Goal: Information Seeking & Learning: Learn about a topic

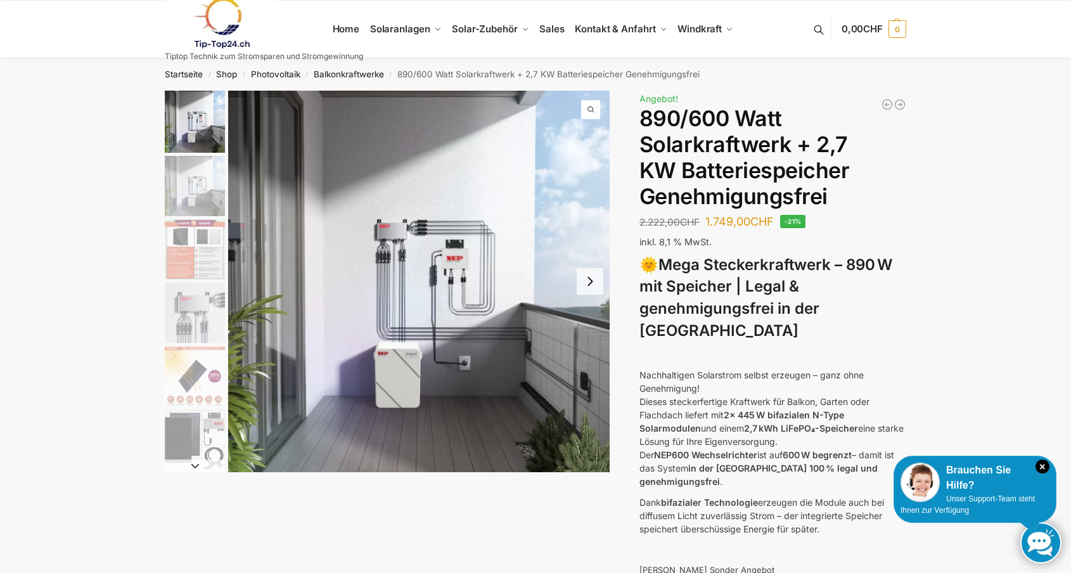
click at [595, 277] on button "Next slide" at bounding box center [589, 281] width 27 height 27
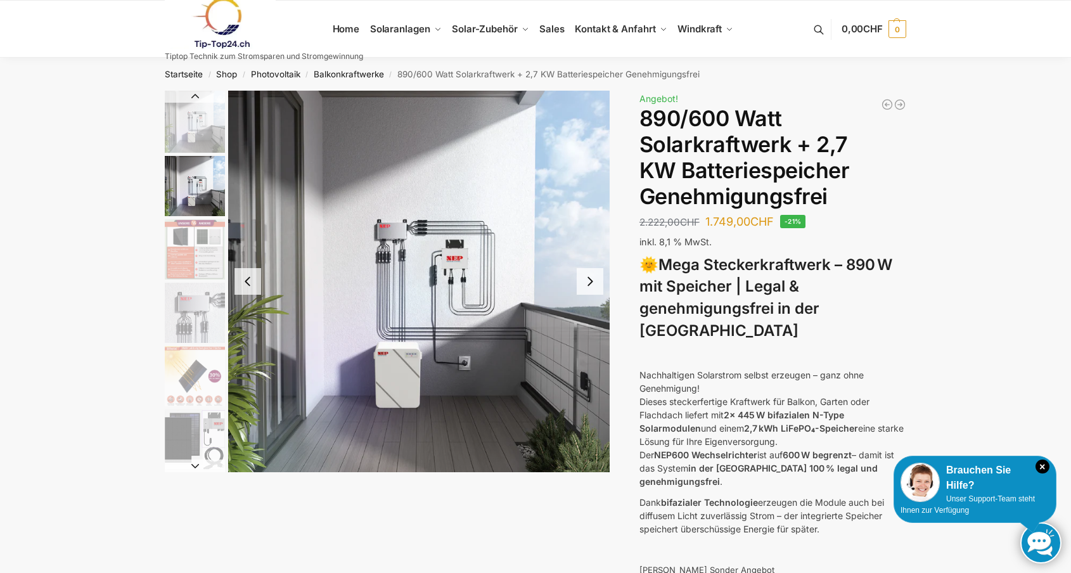
click at [595, 277] on button "Next slide" at bounding box center [589, 281] width 27 height 27
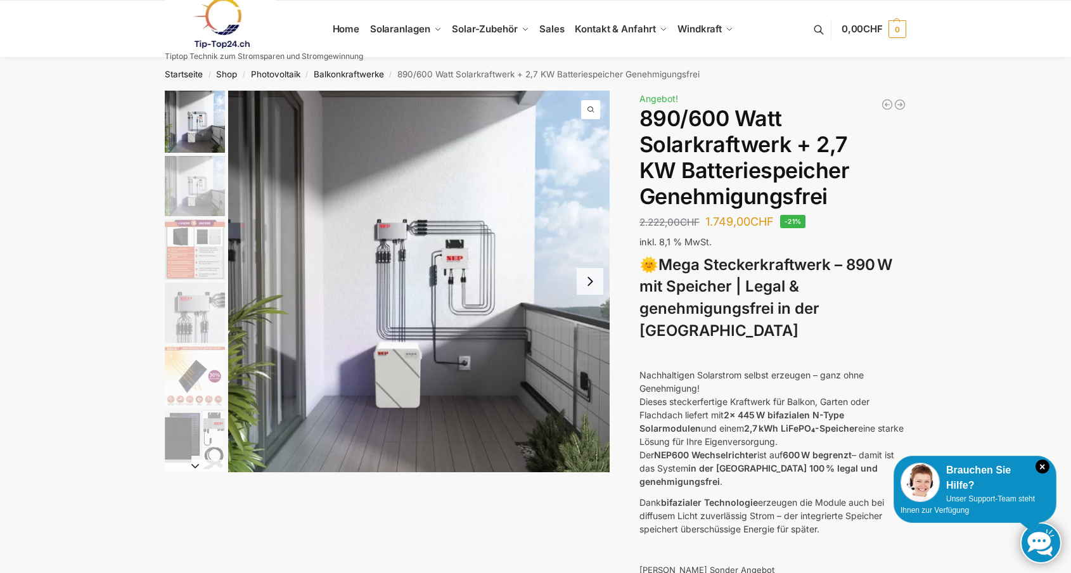
click at [594, 282] on button "Next slide" at bounding box center [589, 281] width 27 height 27
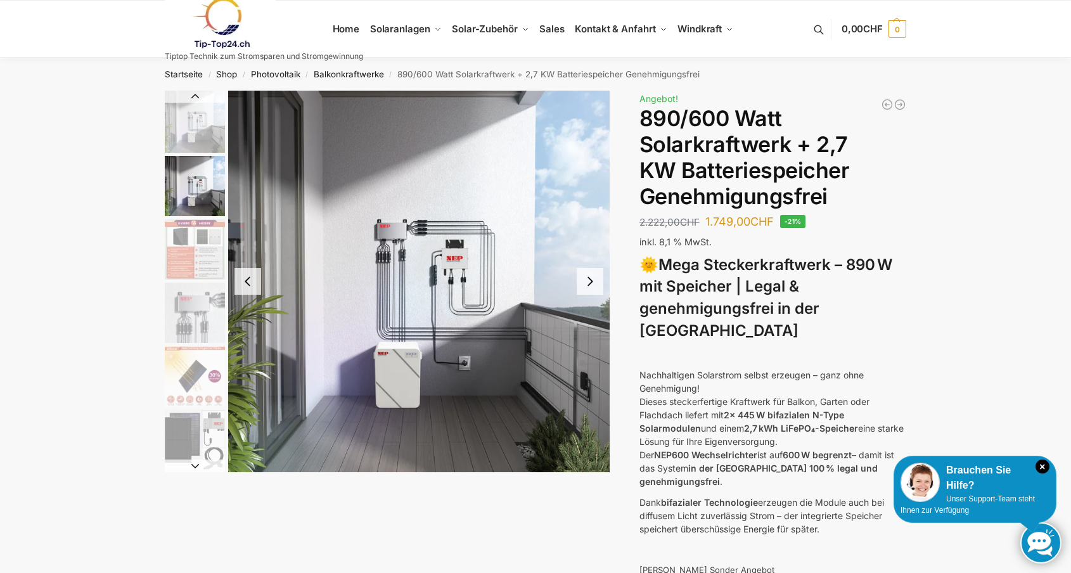
click at [594, 281] on button "Next slide" at bounding box center [589, 281] width 27 height 27
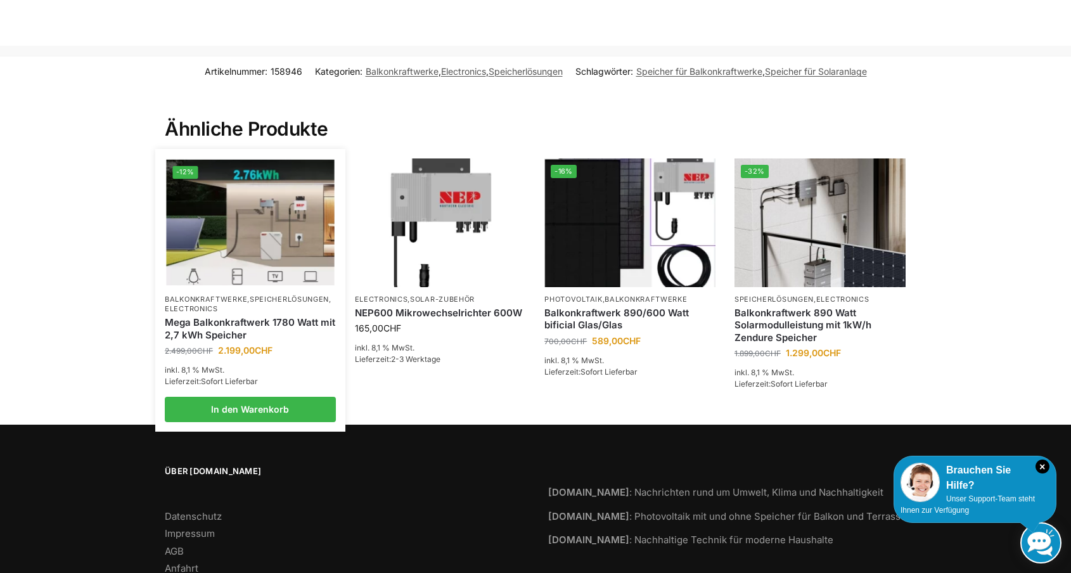
scroll to position [2700, 0]
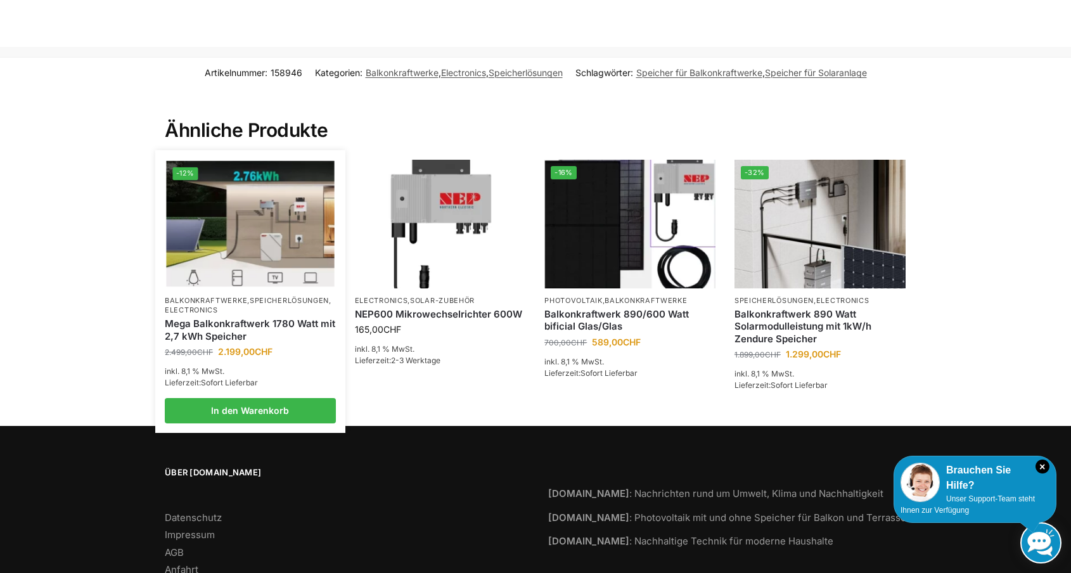
click at [248, 200] on img at bounding box center [250, 224] width 168 height 126
click at [269, 176] on img at bounding box center [250, 224] width 168 height 126
click at [269, 175] on img at bounding box center [250, 224] width 168 height 126
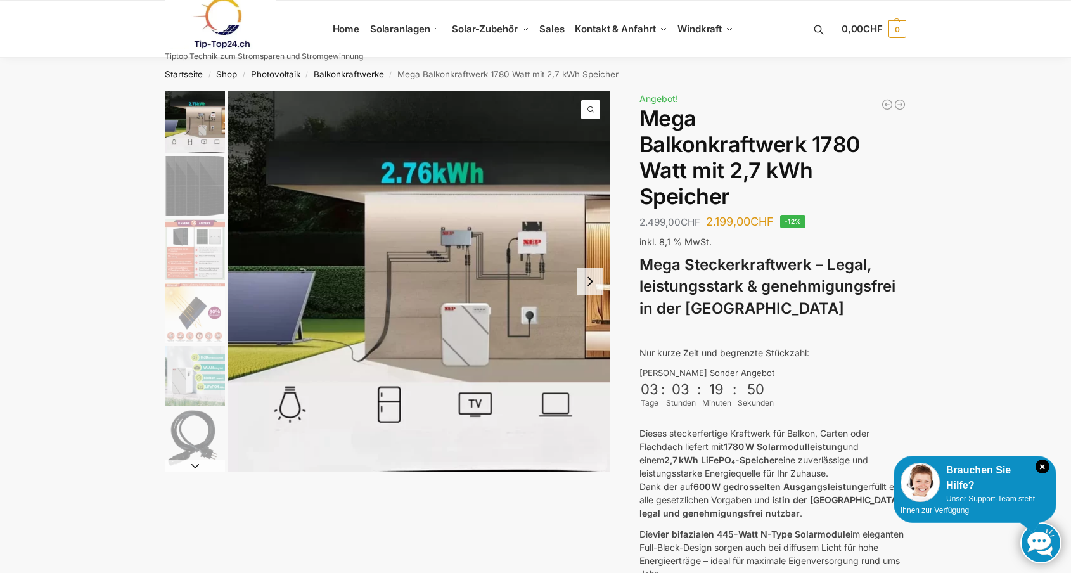
click at [190, 109] on img "1 / 9" at bounding box center [195, 122] width 60 height 62
click at [194, 184] on img "2 / 9" at bounding box center [195, 186] width 60 height 60
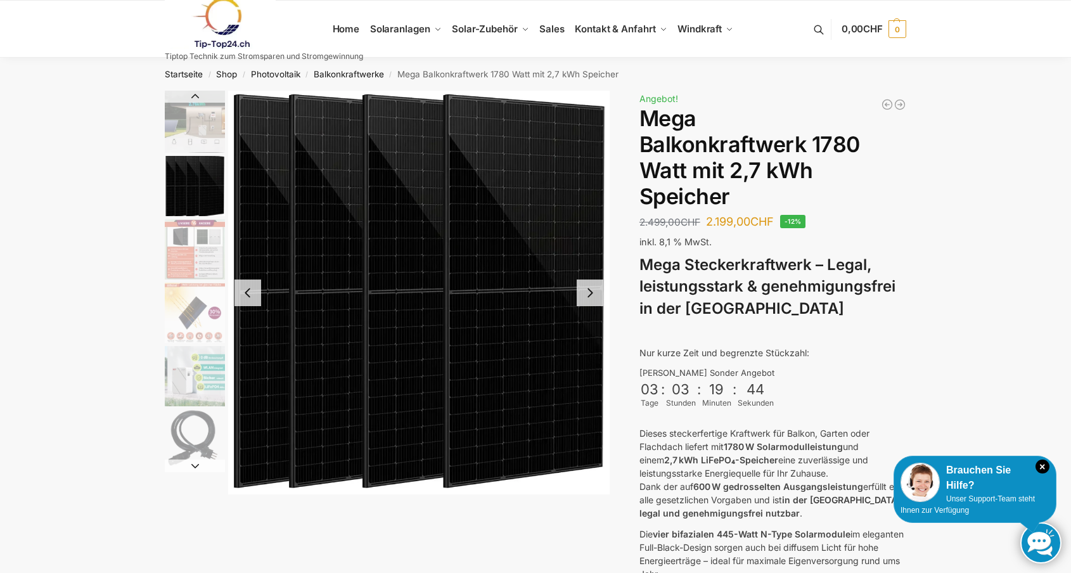
click at [208, 250] on img "3 / 9" at bounding box center [195, 249] width 60 height 60
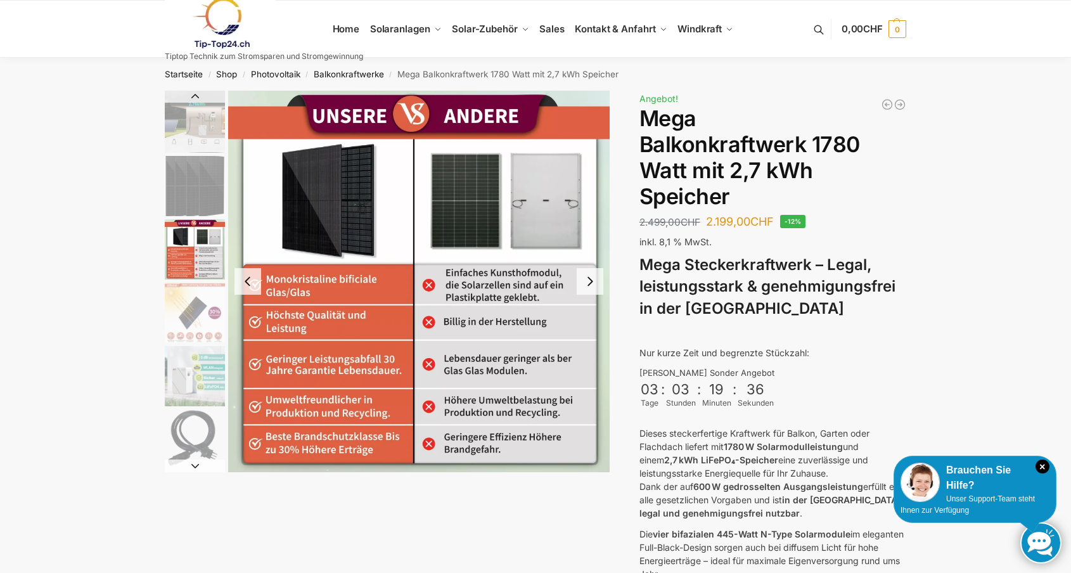
click at [205, 302] on img "4 / 9" at bounding box center [195, 313] width 60 height 60
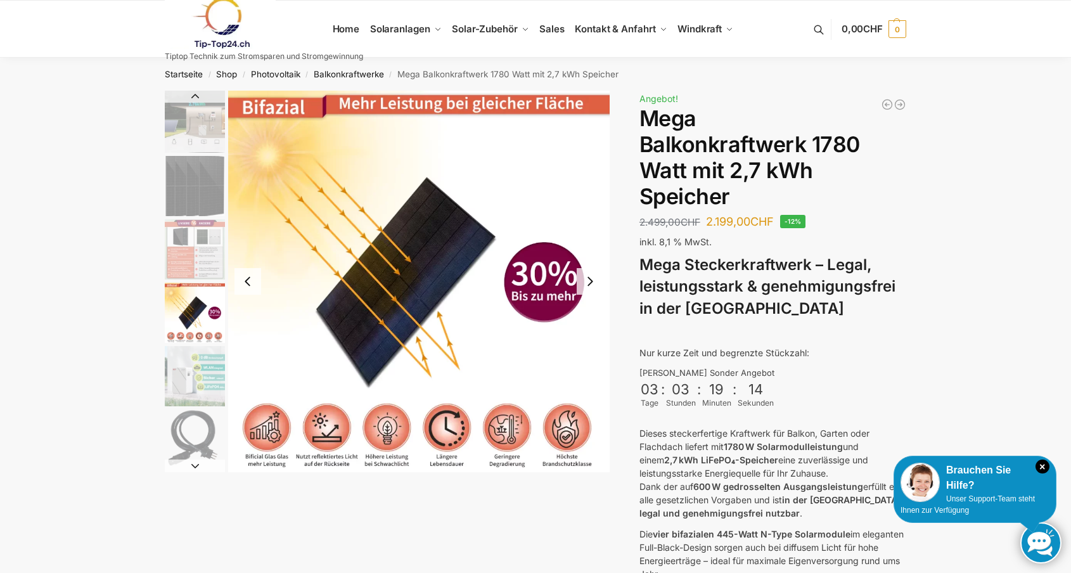
click at [200, 373] on img "5 / 9" at bounding box center [195, 376] width 60 height 60
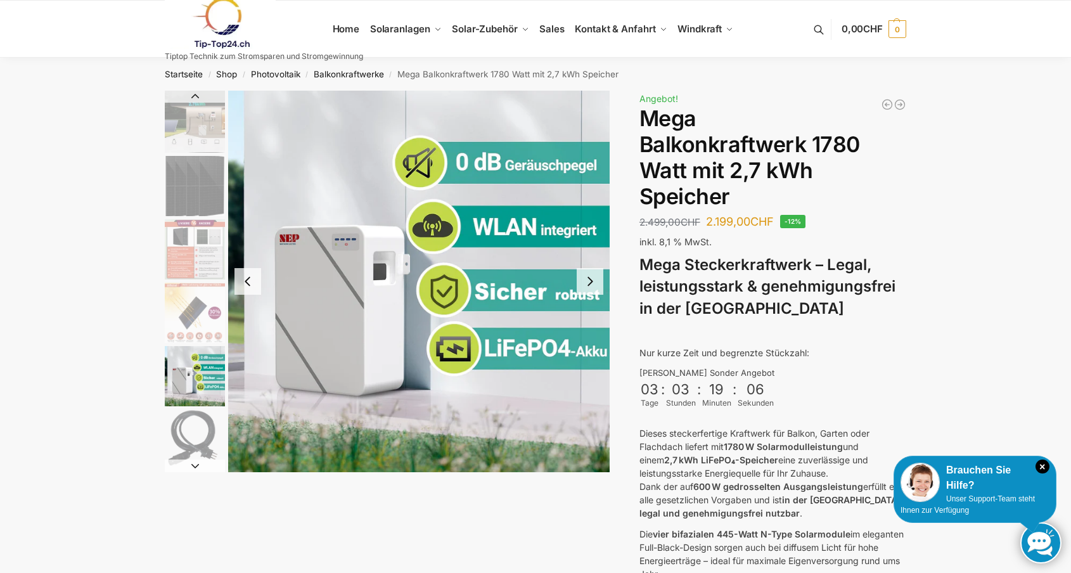
click at [194, 426] on img "6 / 9" at bounding box center [195, 439] width 60 height 60
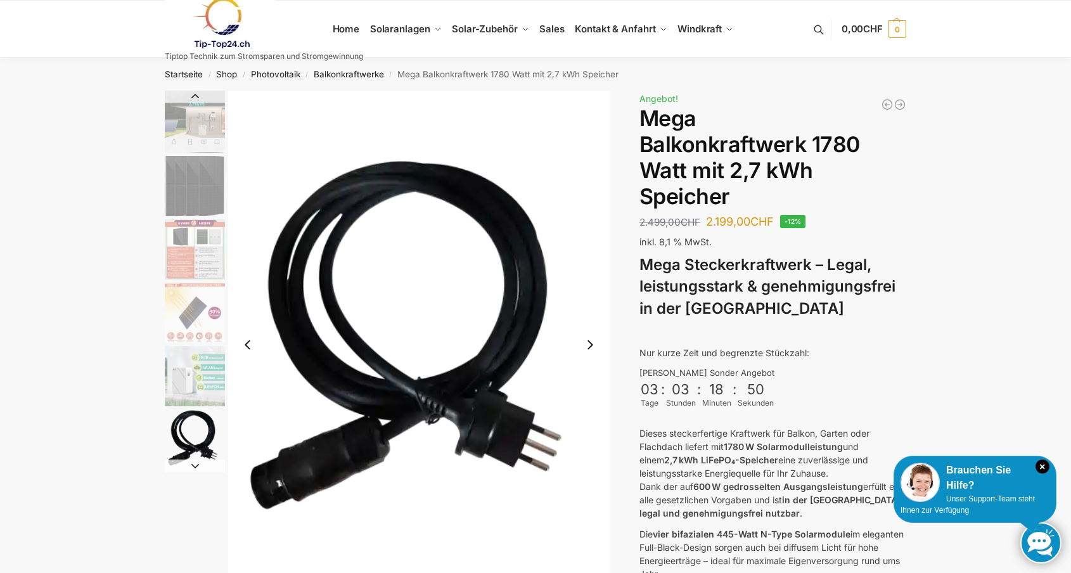
click at [184, 203] on img "2 / 9" at bounding box center [195, 186] width 60 height 60
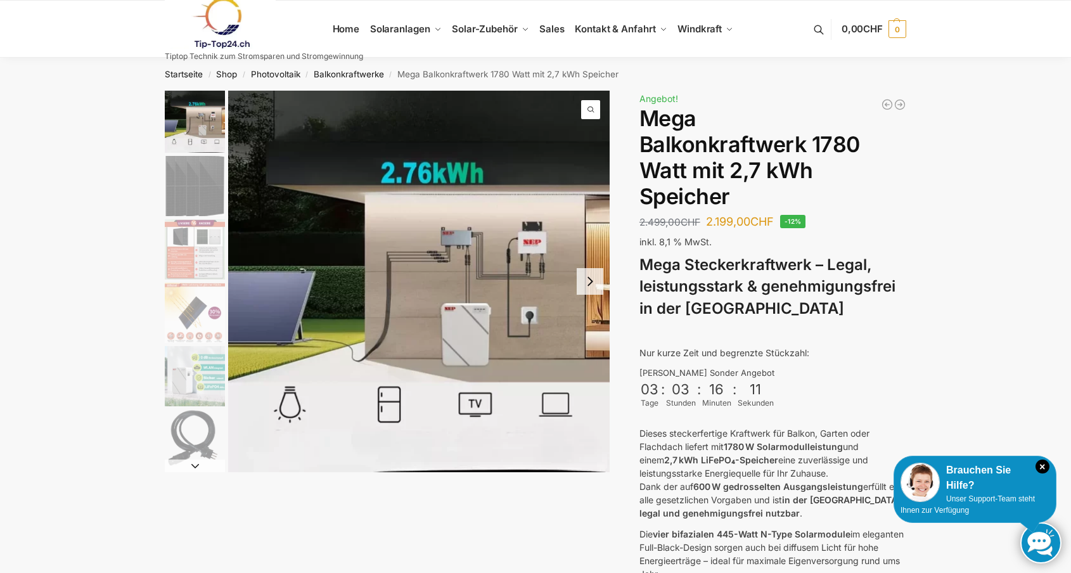
click at [588, 283] on button "Next slide" at bounding box center [589, 281] width 27 height 27
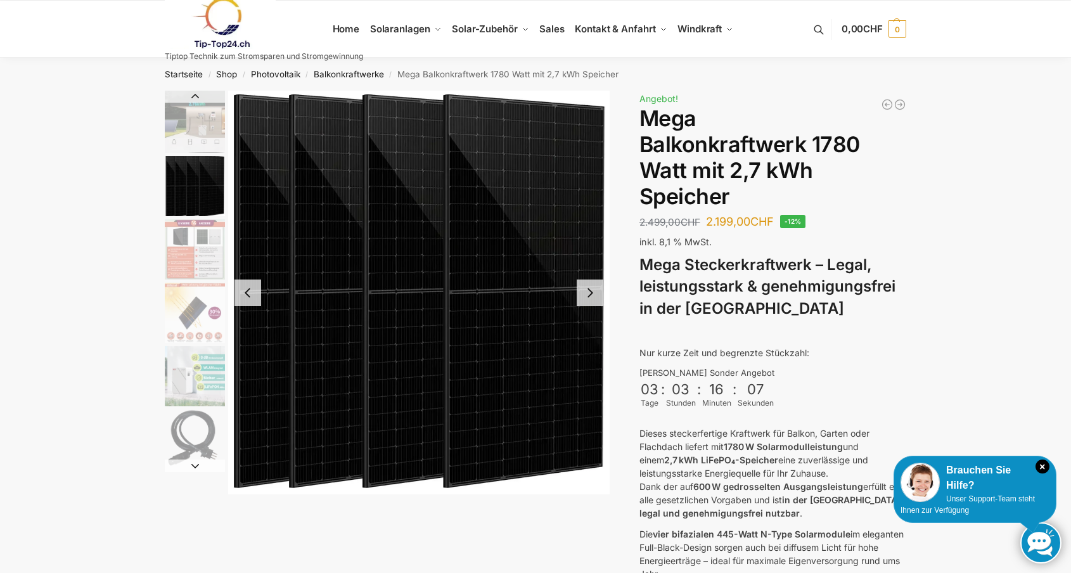
click at [592, 290] on button "Next slide" at bounding box center [589, 292] width 27 height 27
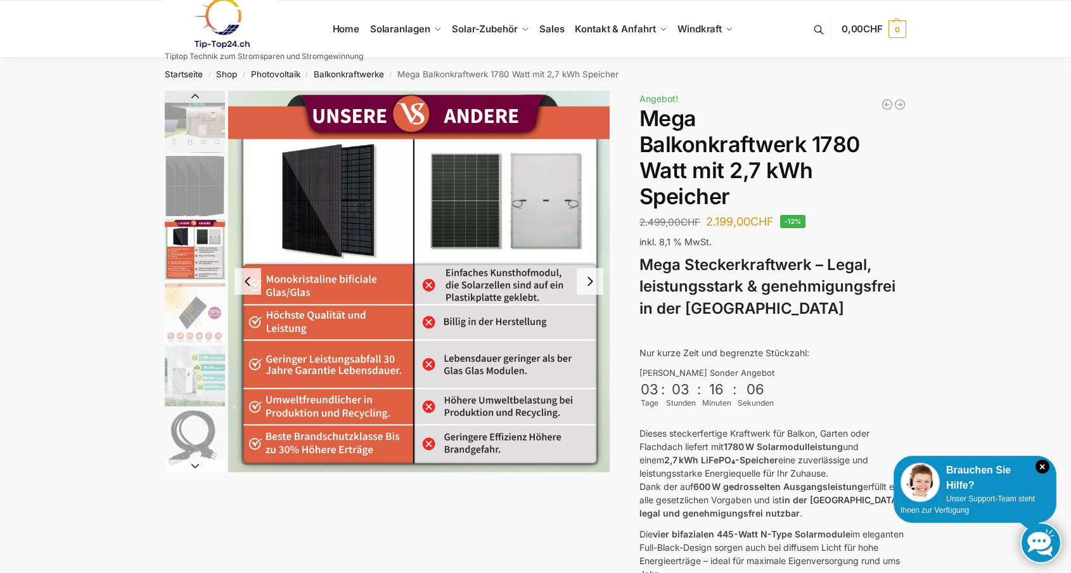
click at [592, 290] on button "Next slide" at bounding box center [589, 281] width 27 height 27
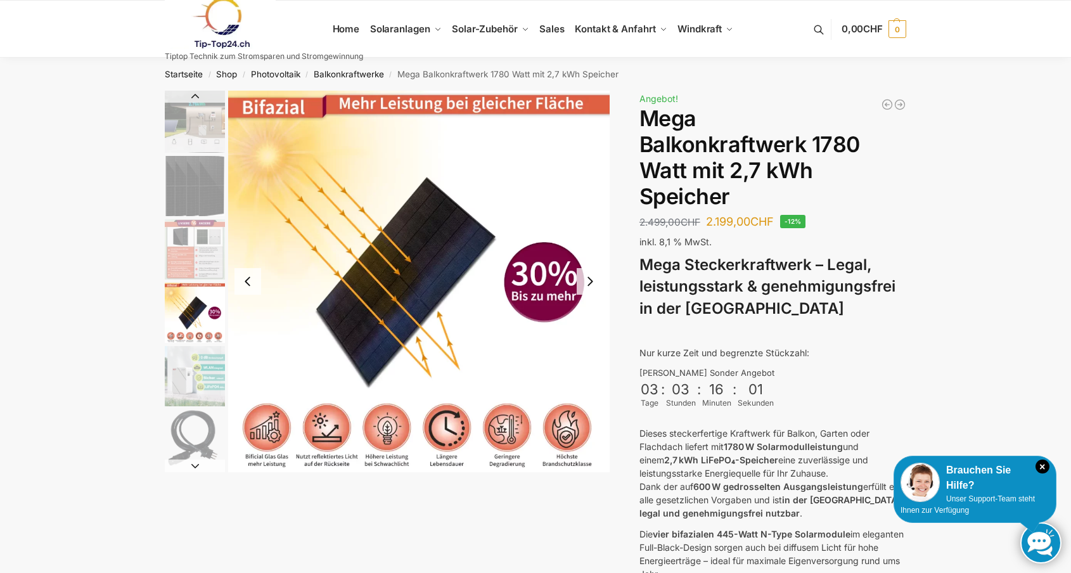
click at [590, 279] on button "Next slide" at bounding box center [589, 281] width 27 height 27
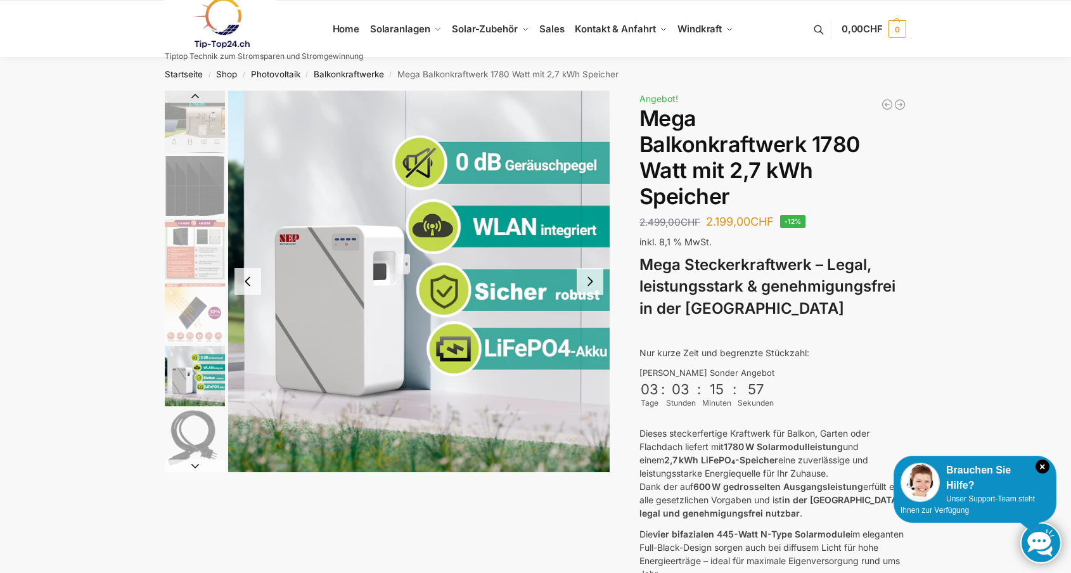
click at [590, 280] on button "Next slide" at bounding box center [589, 281] width 27 height 27
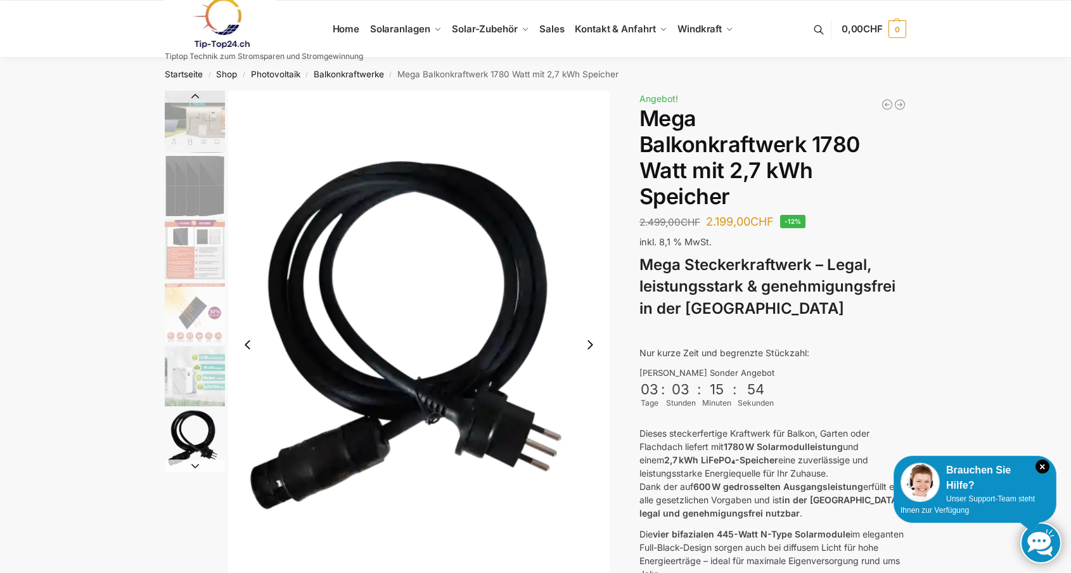
click at [250, 346] on button "Previous slide" at bounding box center [247, 344] width 27 height 27
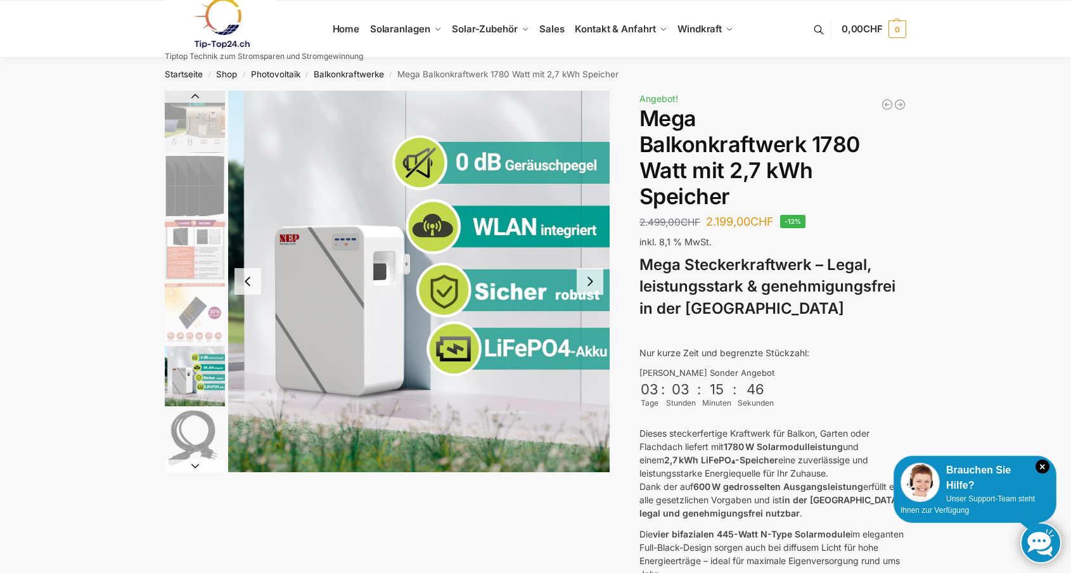
click at [587, 281] on button "Next slide" at bounding box center [589, 281] width 27 height 27
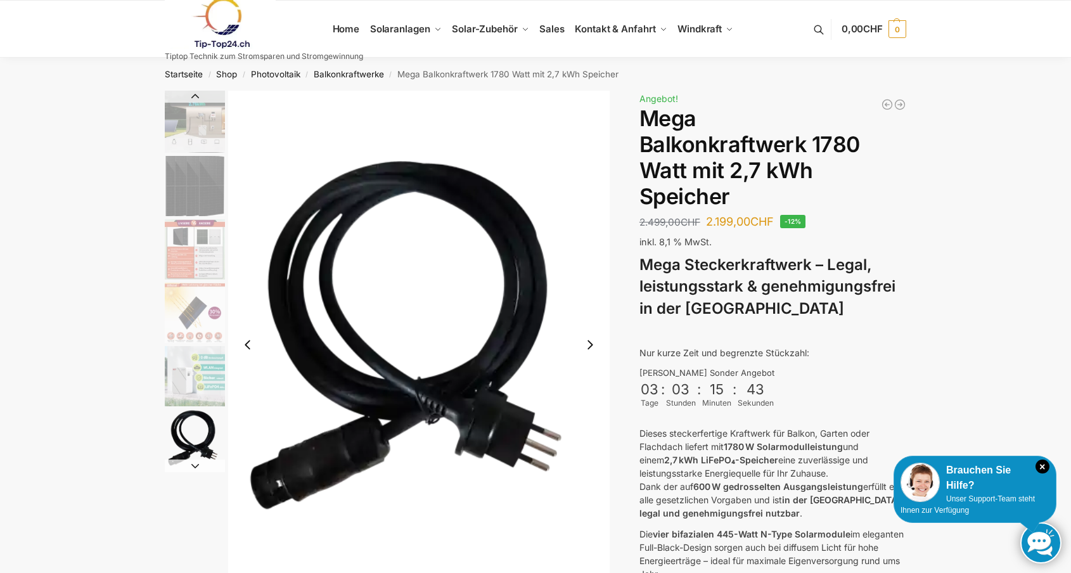
click at [593, 341] on button "Next slide" at bounding box center [589, 344] width 27 height 27
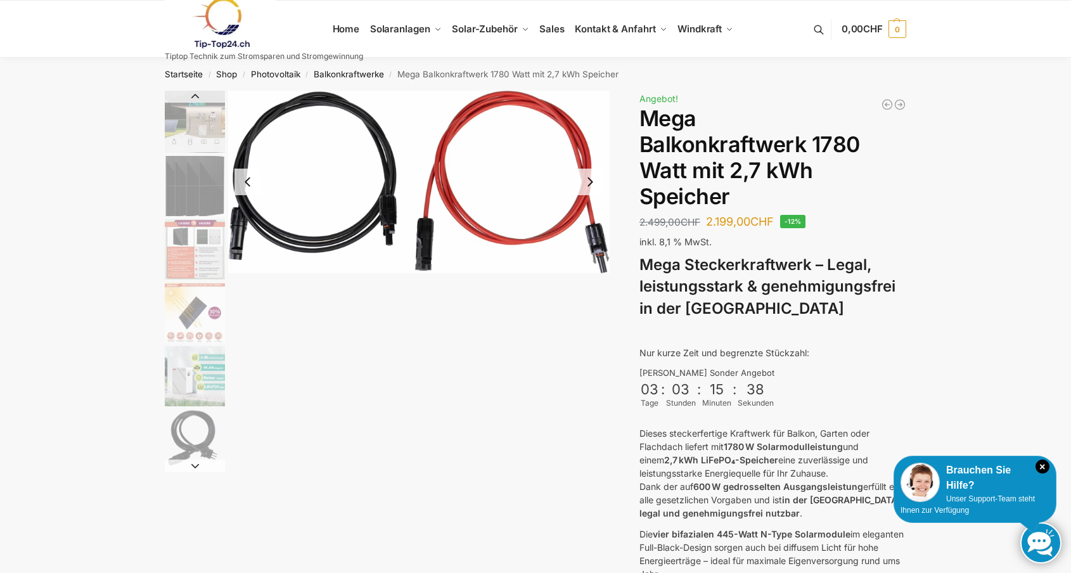
click at [591, 178] on button "Next slide" at bounding box center [589, 182] width 27 height 27
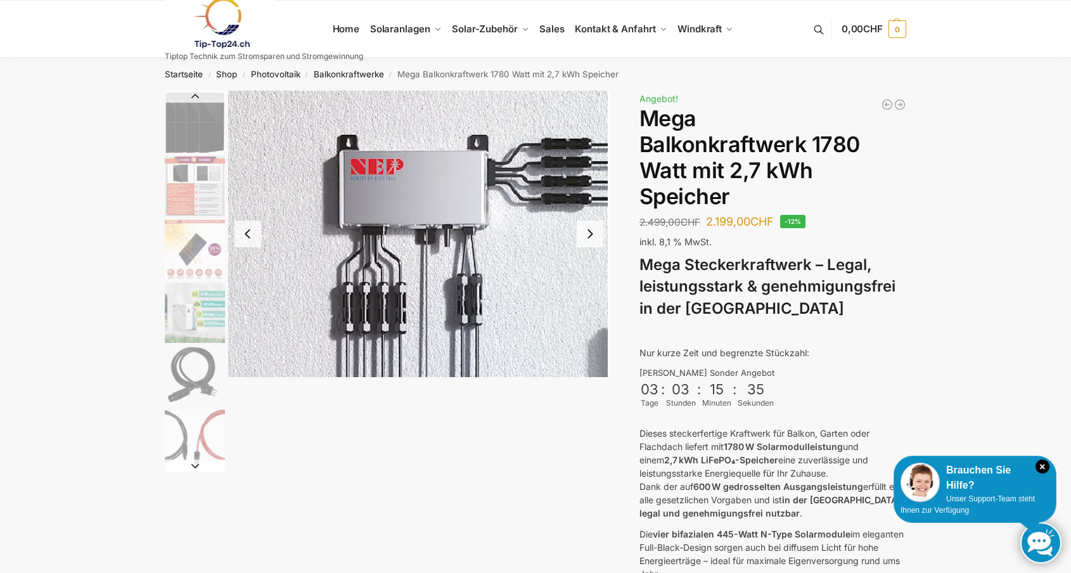
click at [592, 231] on button "Next slide" at bounding box center [589, 233] width 27 height 27
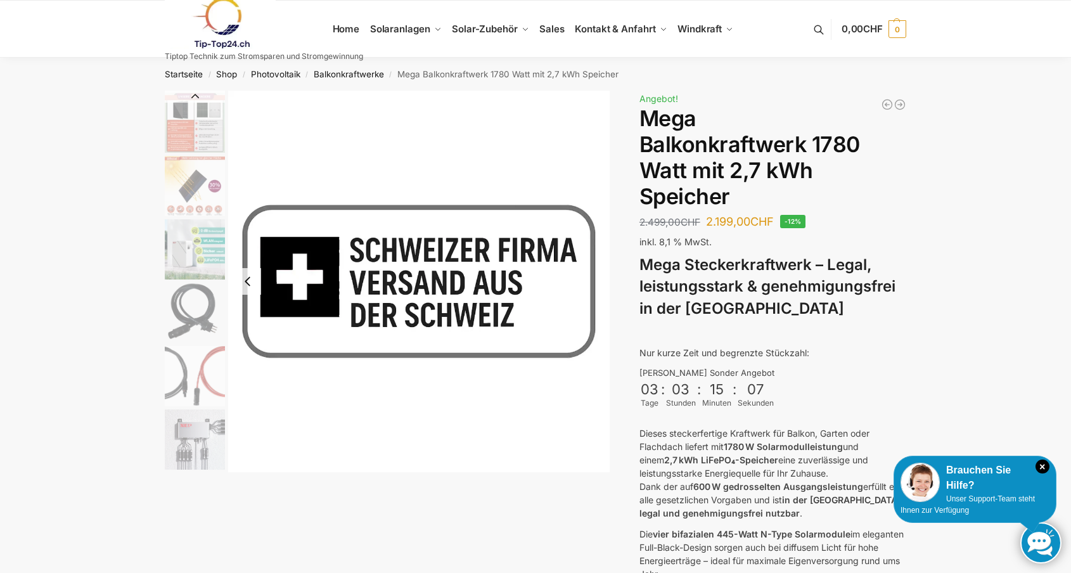
click at [211, 212] on img "4 / 9" at bounding box center [195, 186] width 60 height 60
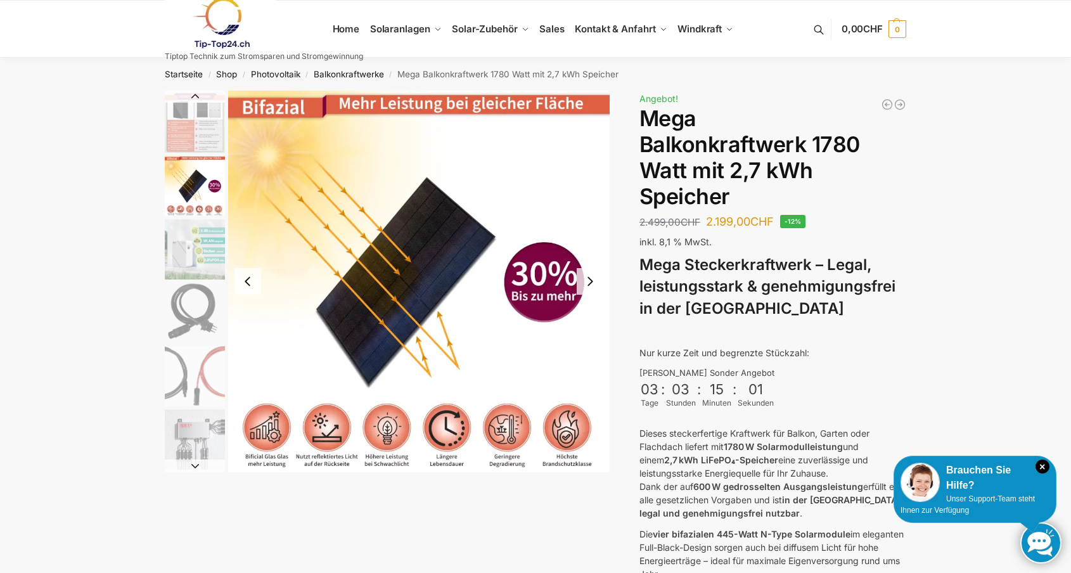
click at [248, 280] on button "Previous slide" at bounding box center [247, 281] width 27 height 27
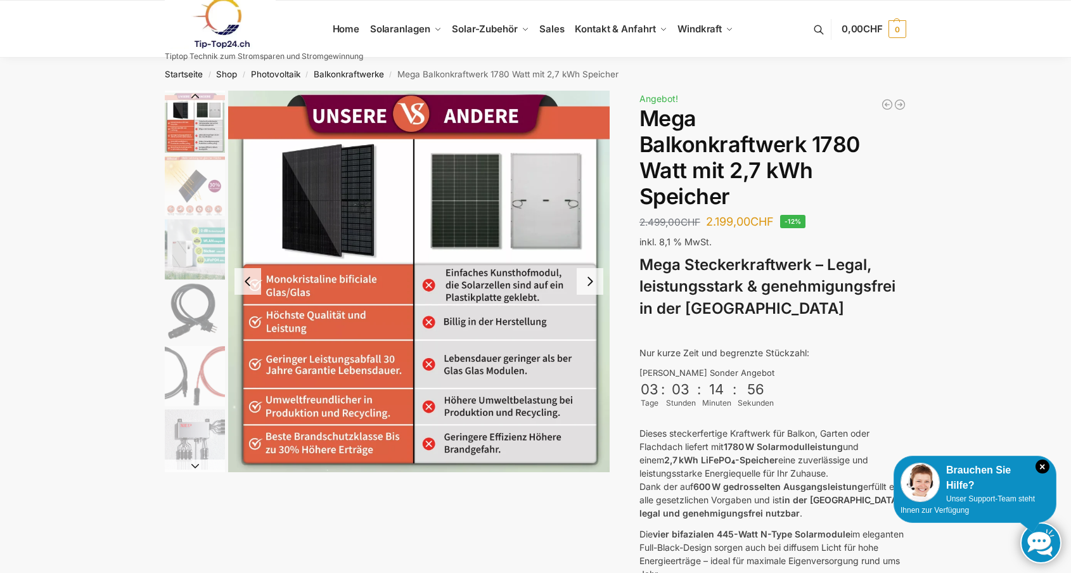
click at [248, 279] on button "Previous slide" at bounding box center [247, 281] width 27 height 27
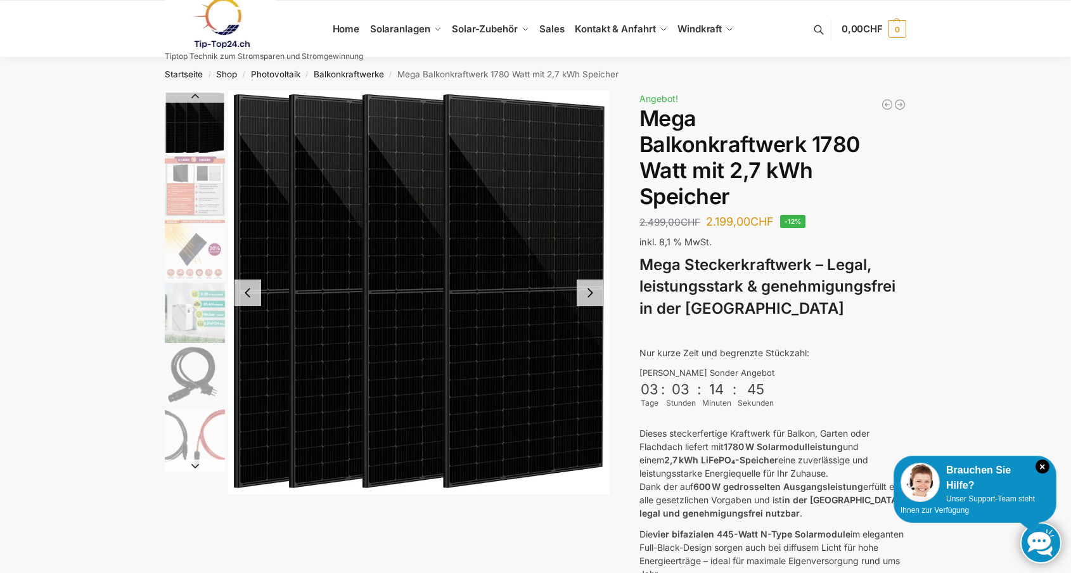
click at [593, 287] on button "Next slide" at bounding box center [589, 292] width 27 height 27
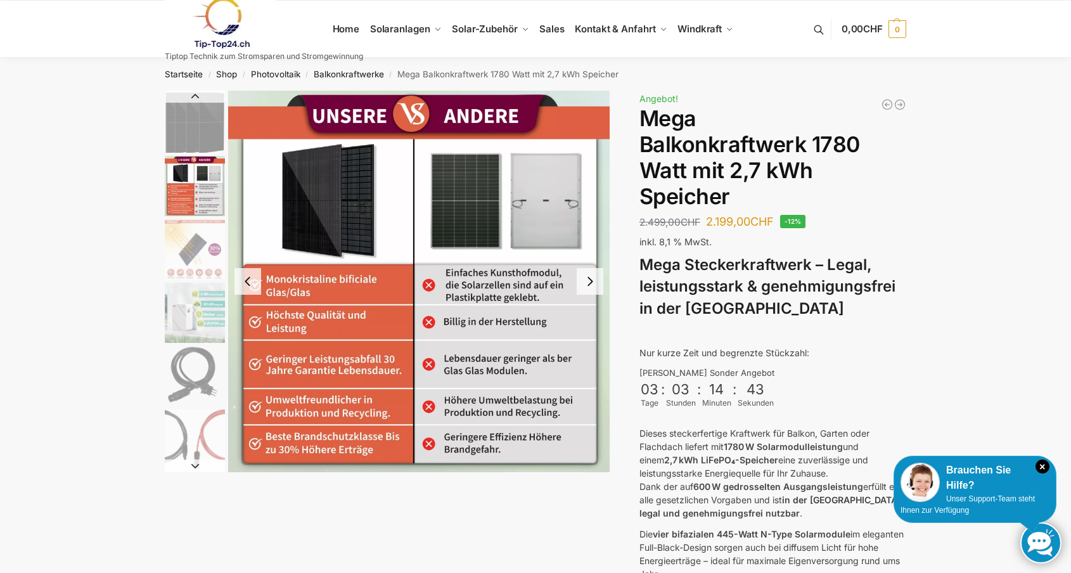
click at [243, 279] on button "Previous slide" at bounding box center [247, 281] width 27 height 27
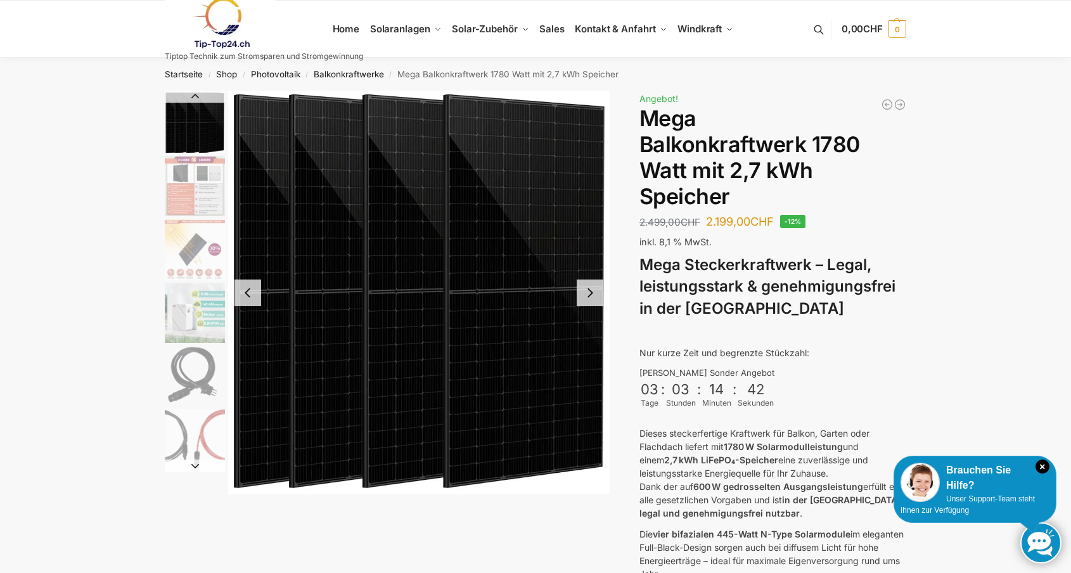
click at [243, 279] on button "Previous slide" at bounding box center [247, 292] width 27 height 27
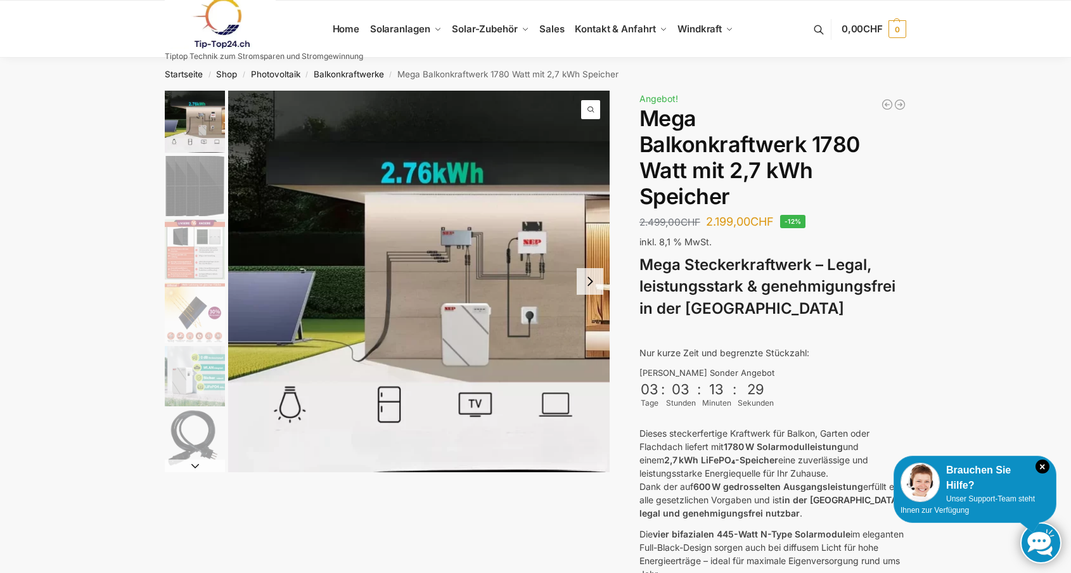
click at [599, 279] on button "Next slide" at bounding box center [589, 281] width 27 height 27
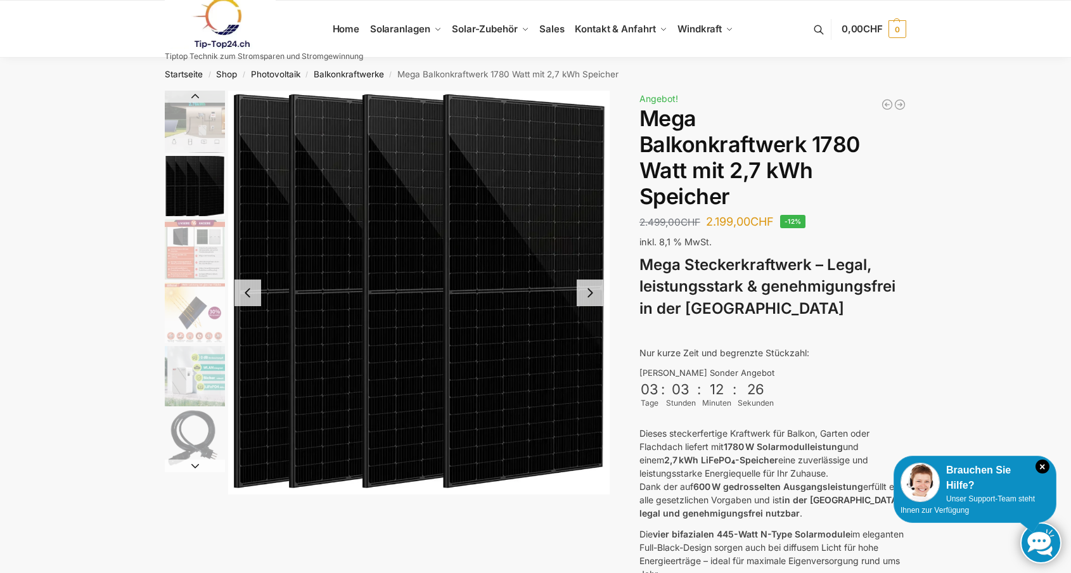
click at [243, 289] on button "Previous slide" at bounding box center [247, 292] width 27 height 27
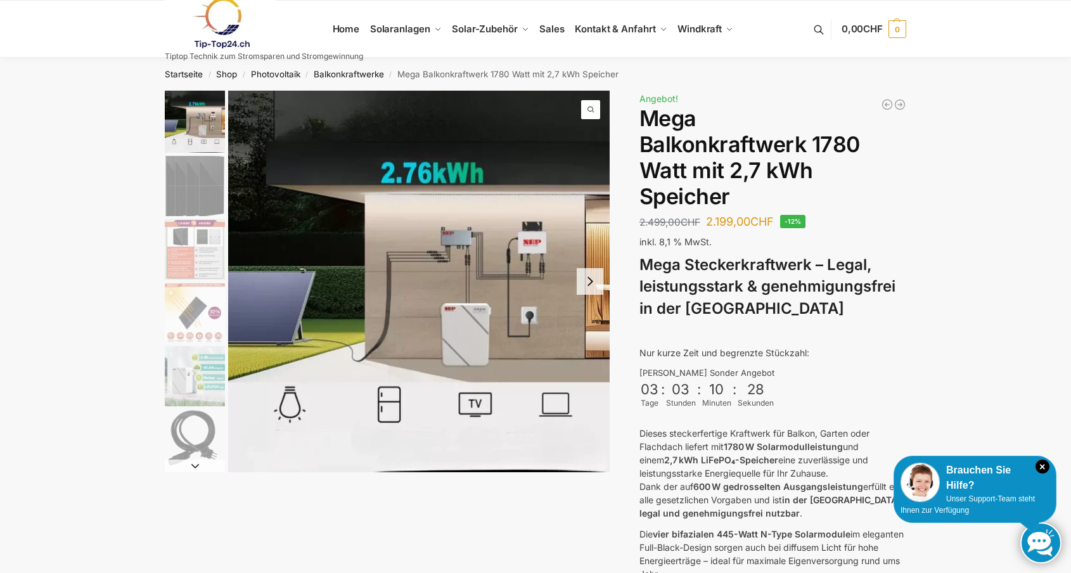
click at [589, 284] on button "Next slide" at bounding box center [589, 281] width 27 height 27
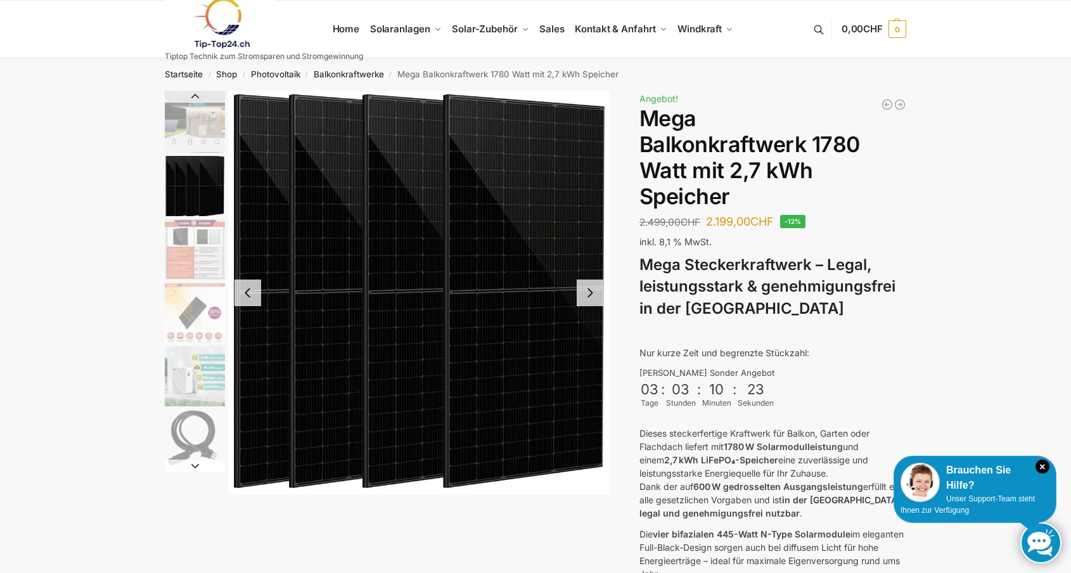
click at [589, 284] on button "Next slide" at bounding box center [589, 292] width 27 height 27
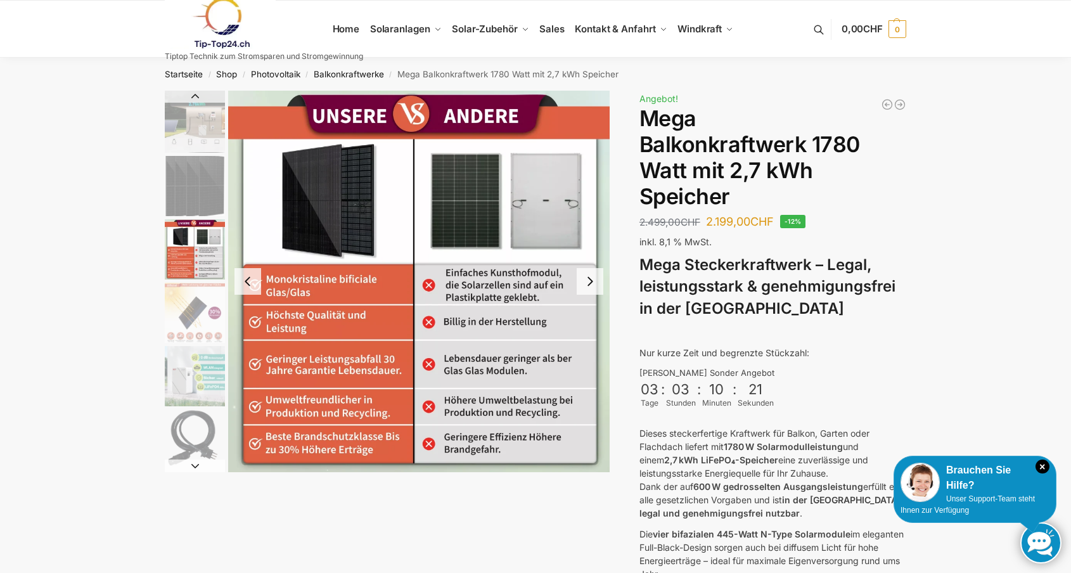
click at [590, 287] on button "Next slide" at bounding box center [589, 281] width 27 height 27
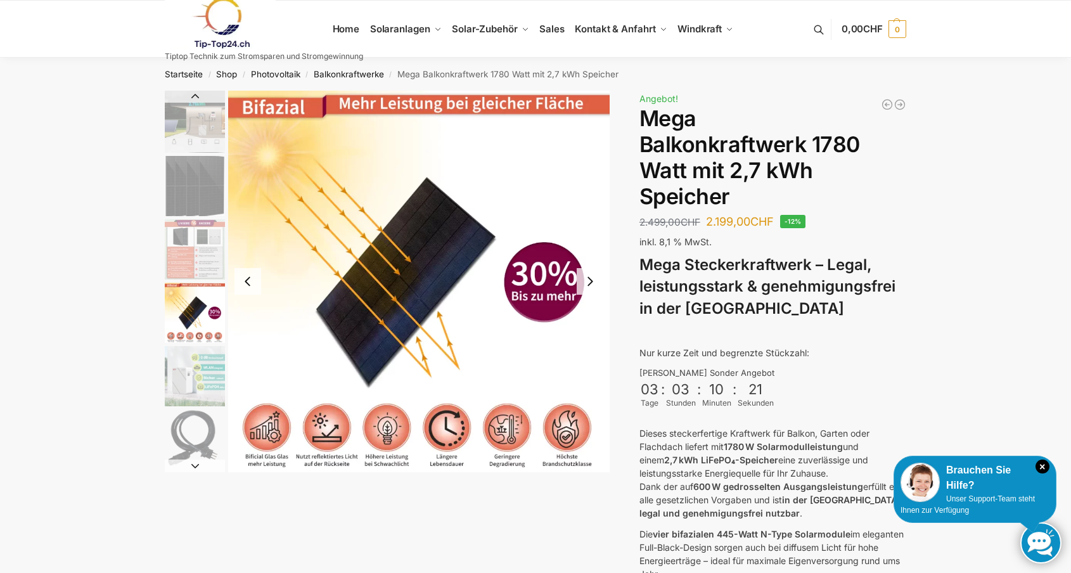
click at [590, 287] on button "Next slide" at bounding box center [589, 281] width 27 height 27
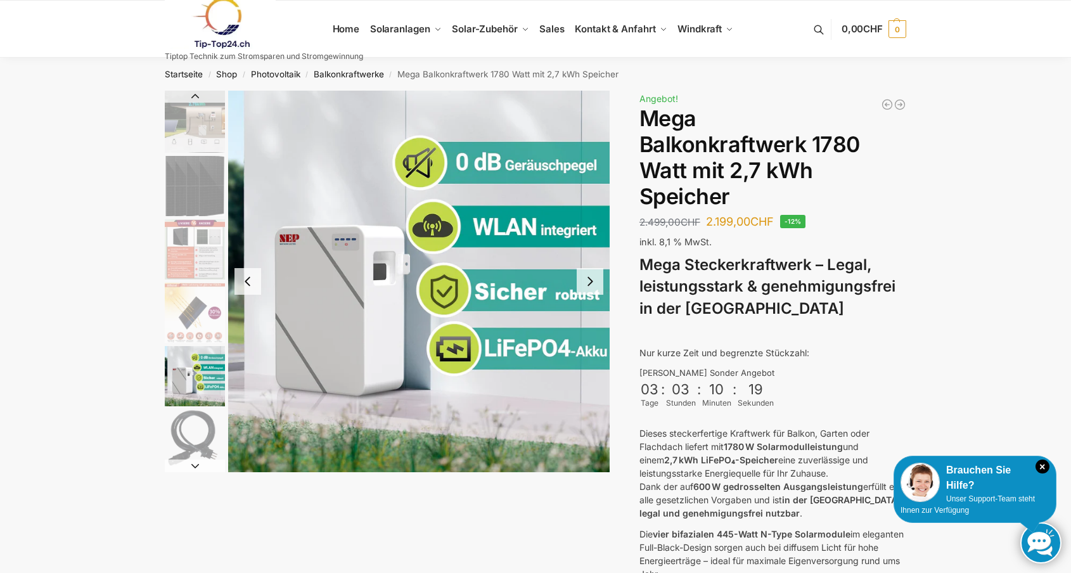
click at [590, 287] on button "Next slide" at bounding box center [589, 281] width 27 height 27
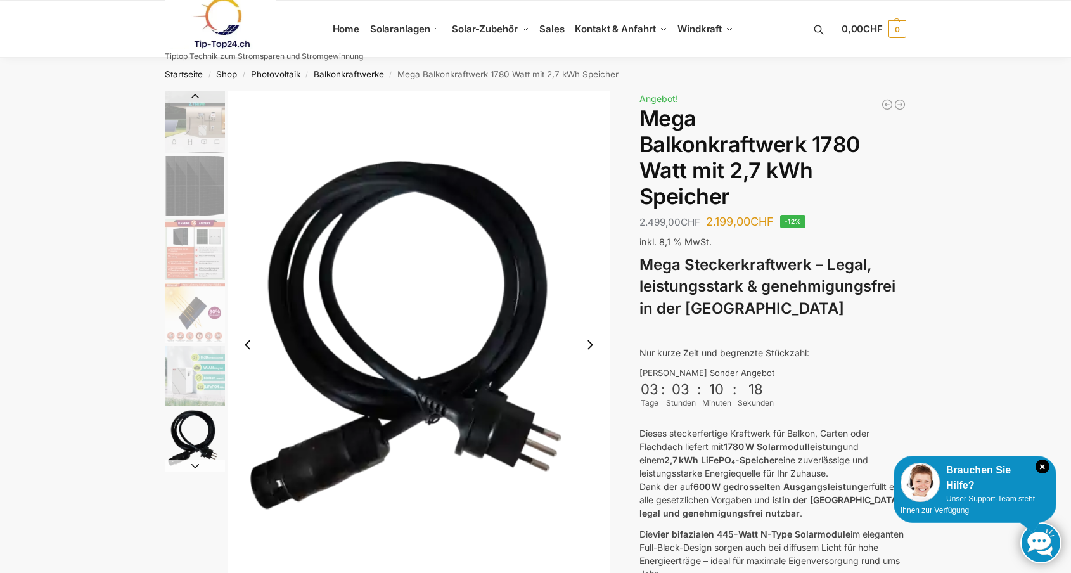
click at [594, 341] on button "Next slide" at bounding box center [589, 344] width 27 height 27
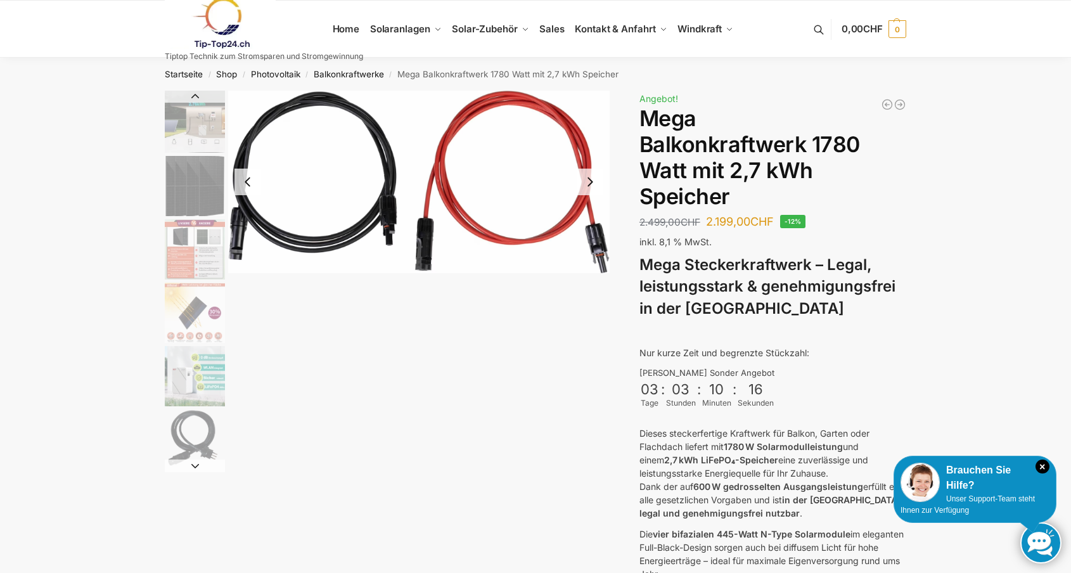
click at [242, 308] on div at bounding box center [387, 281] width 445 height 381
click at [247, 182] on button "Previous slide" at bounding box center [247, 182] width 27 height 27
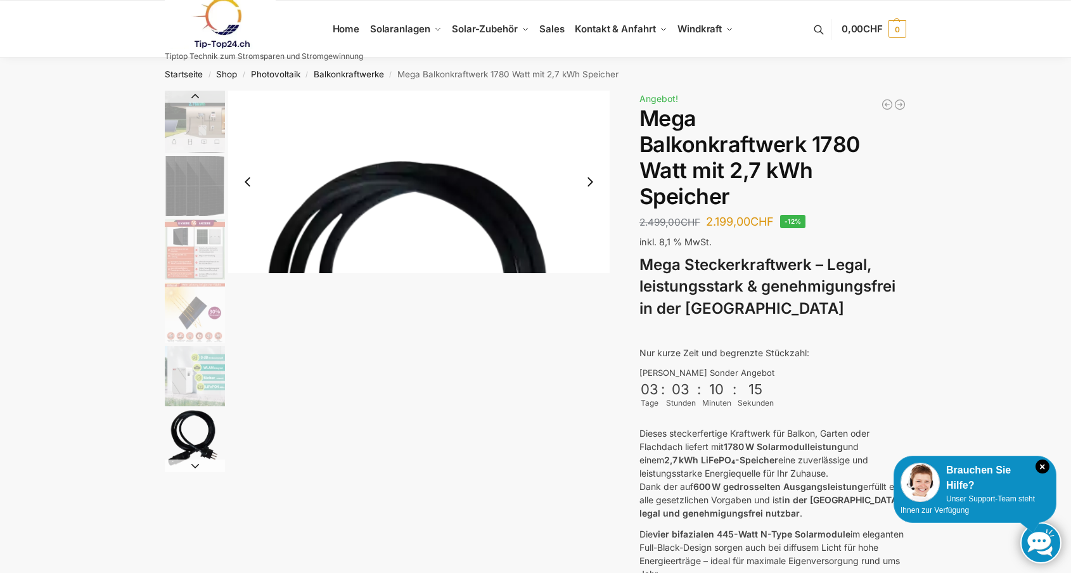
click at [247, 182] on button "Previous slide" at bounding box center [247, 182] width 27 height 27
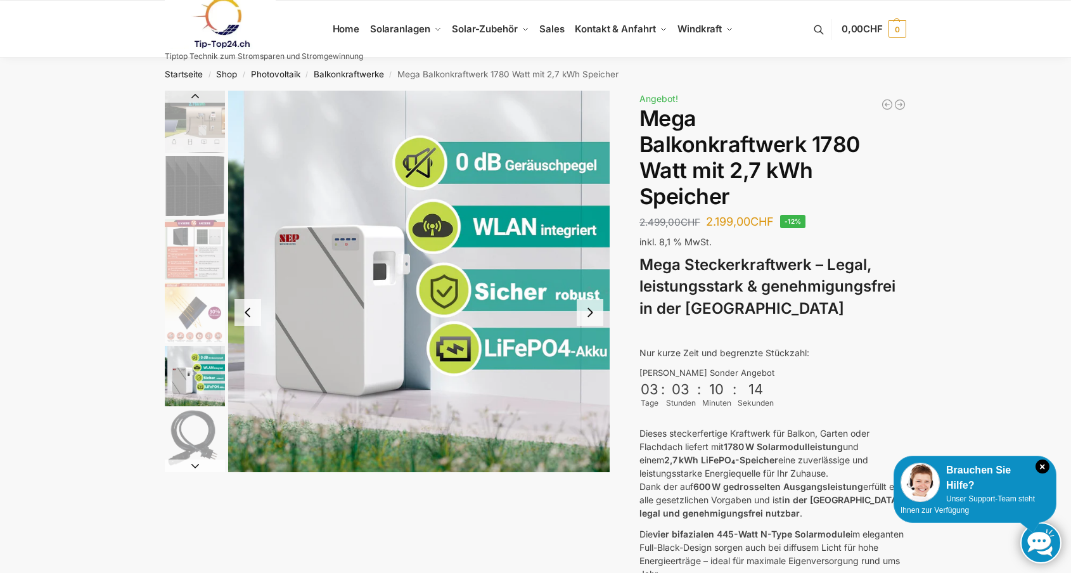
click at [247, 182] on img "5 / 9" at bounding box center [418, 281] width 381 height 381
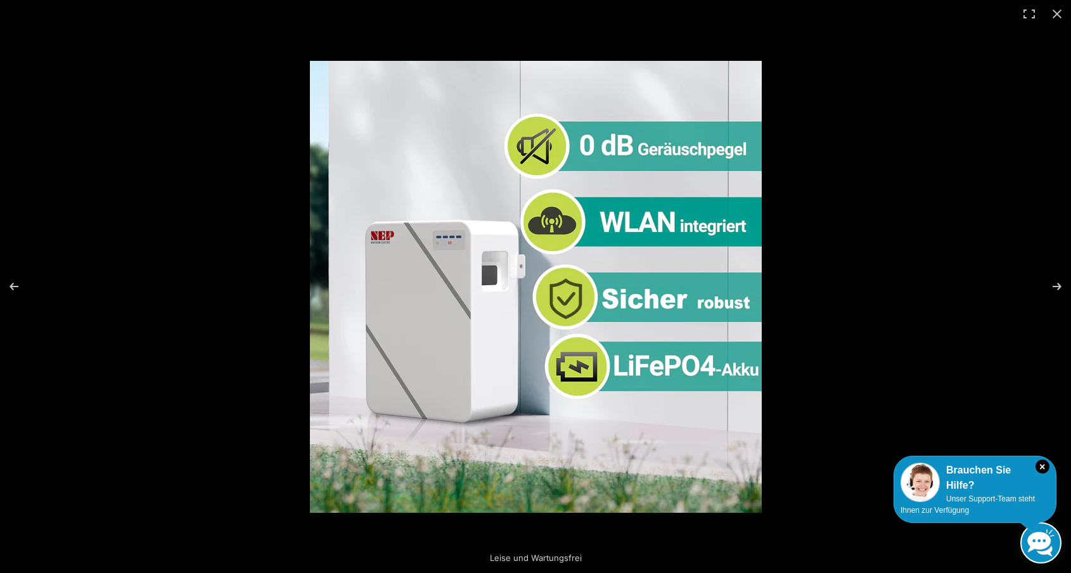
click at [247, 182] on div at bounding box center [535, 286] width 1071 height 573
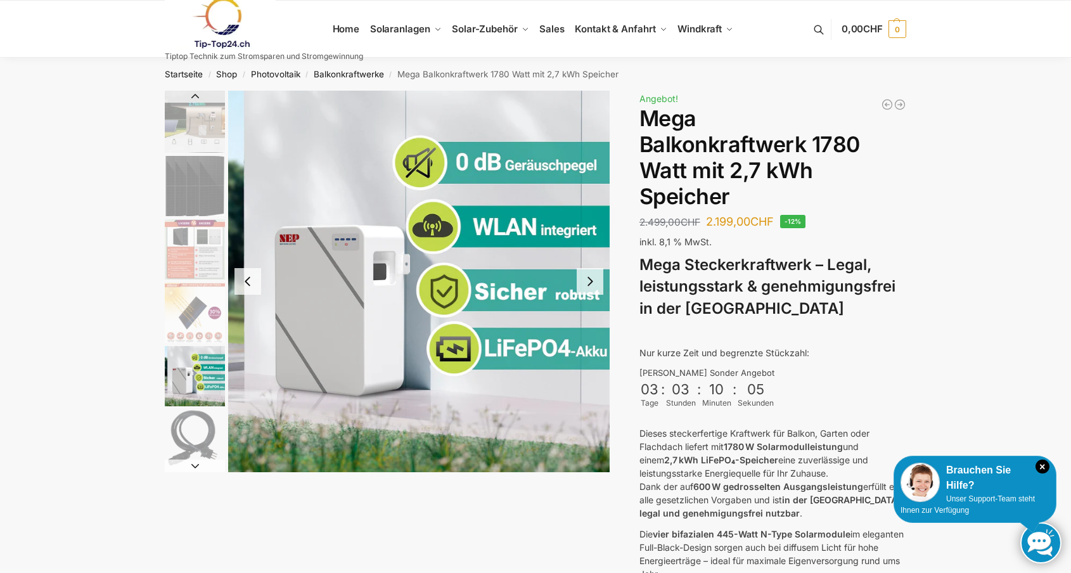
click at [244, 277] on button "Previous slide" at bounding box center [247, 281] width 27 height 27
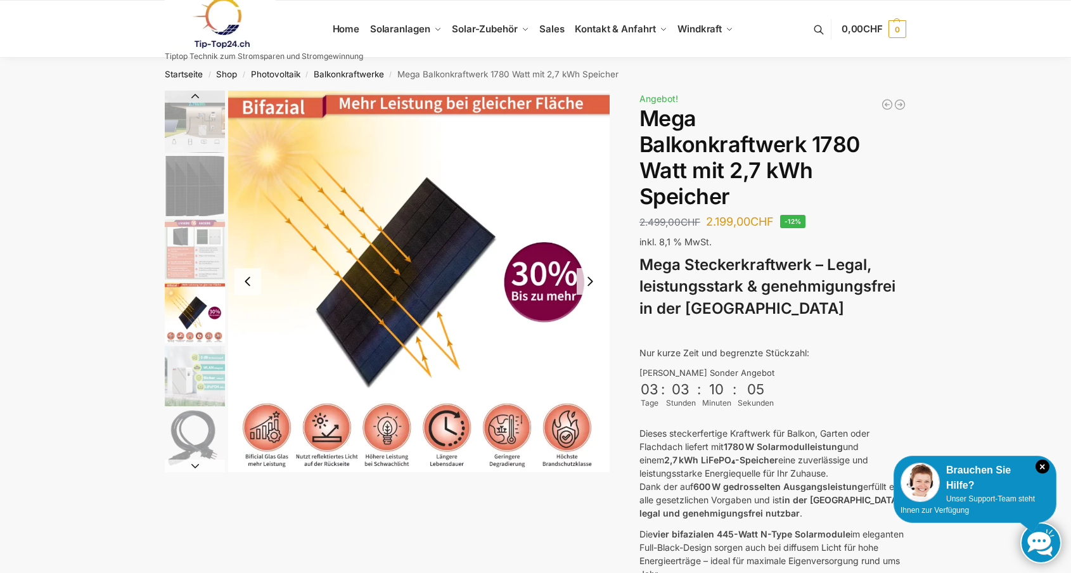
click at [244, 277] on button "Previous slide" at bounding box center [247, 281] width 27 height 27
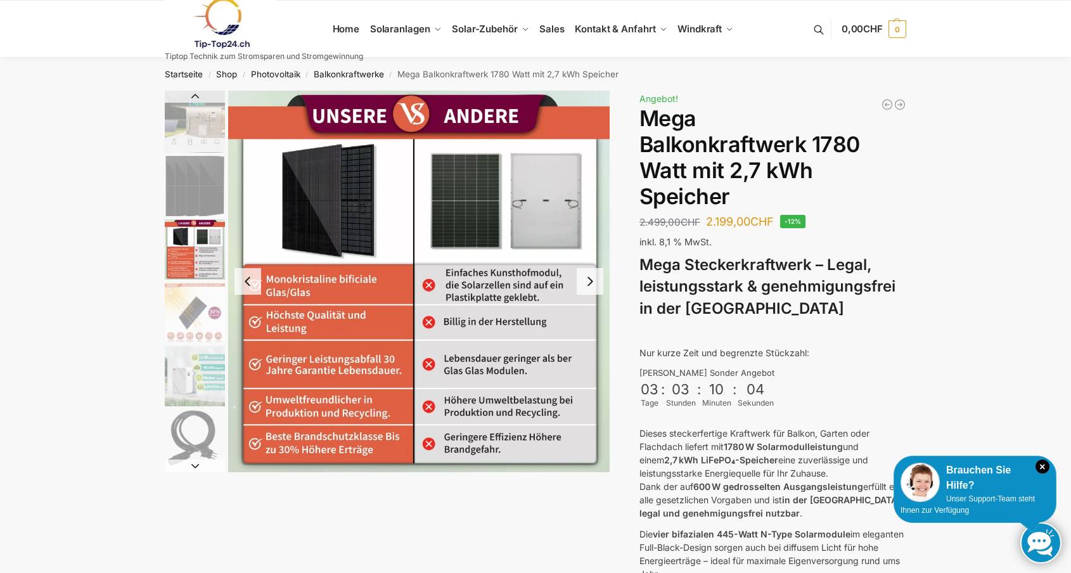
click at [244, 277] on button "Previous slide" at bounding box center [247, 281] width 27 height 27
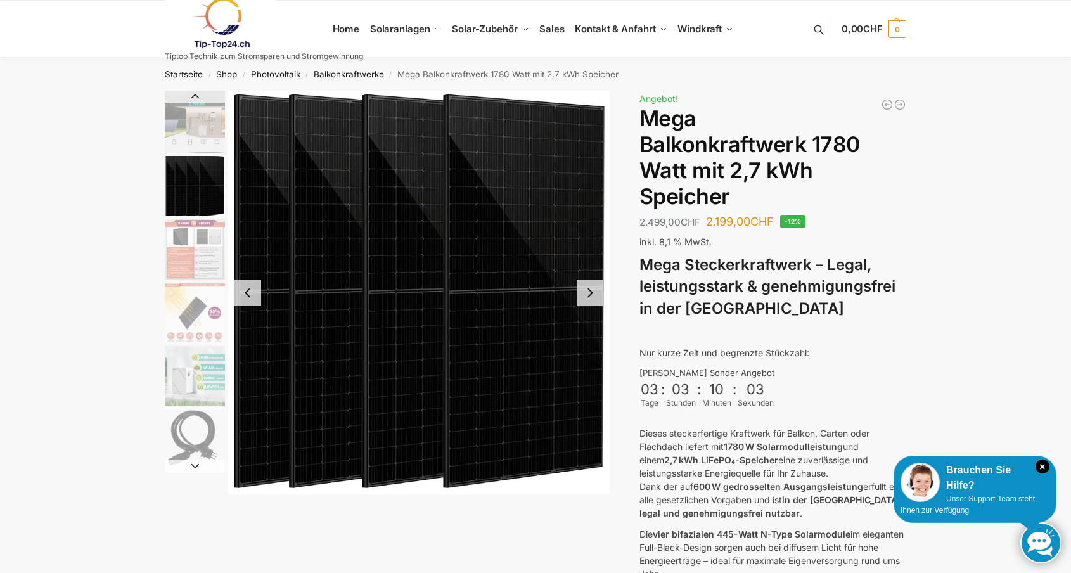
click at [244, 277] on img "2 / 9" at bounding box center [418, 293] width 381 height 404
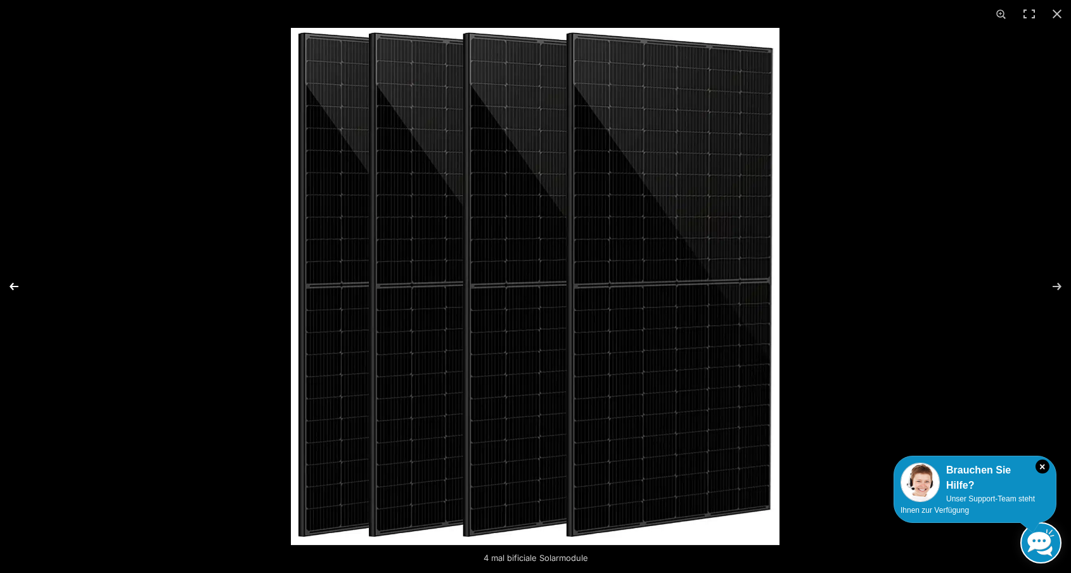
click at [15, 285] on button "Previous (arrow left)" at bounding box center [22, 286] width 44 height 63
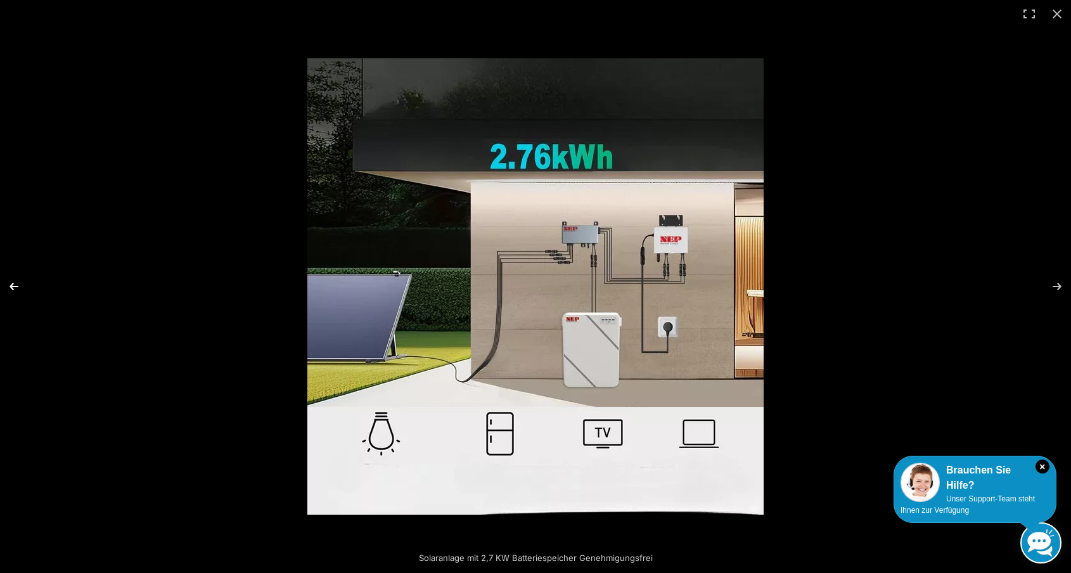
click at [15, 285] on button "Previous (arrow left)" at bounding box center [22, 286] width 44 height 63
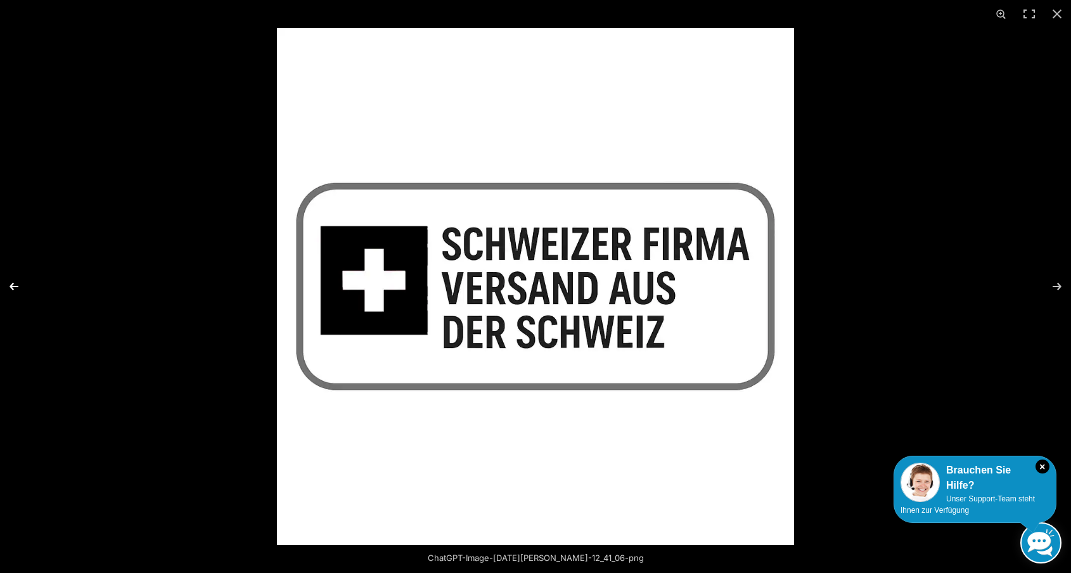
click at [15, 285] on button "Previous (arrow left)" at bounding box center [22, 286] width 44 height 63
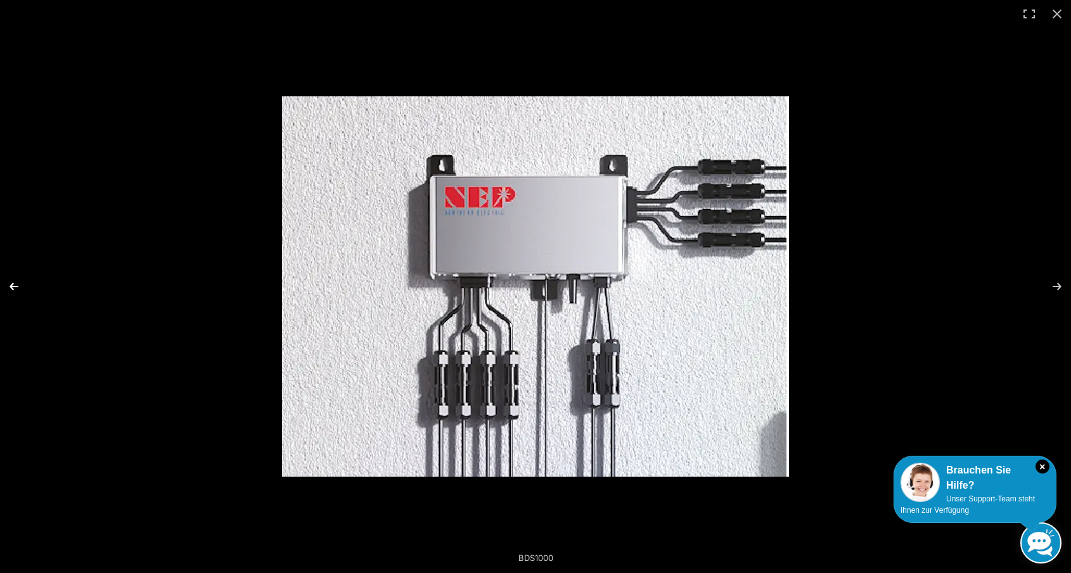
click at [15, 285] on button "Previous (arrow left)" at bounding box center [22, 286] width 44 height 63
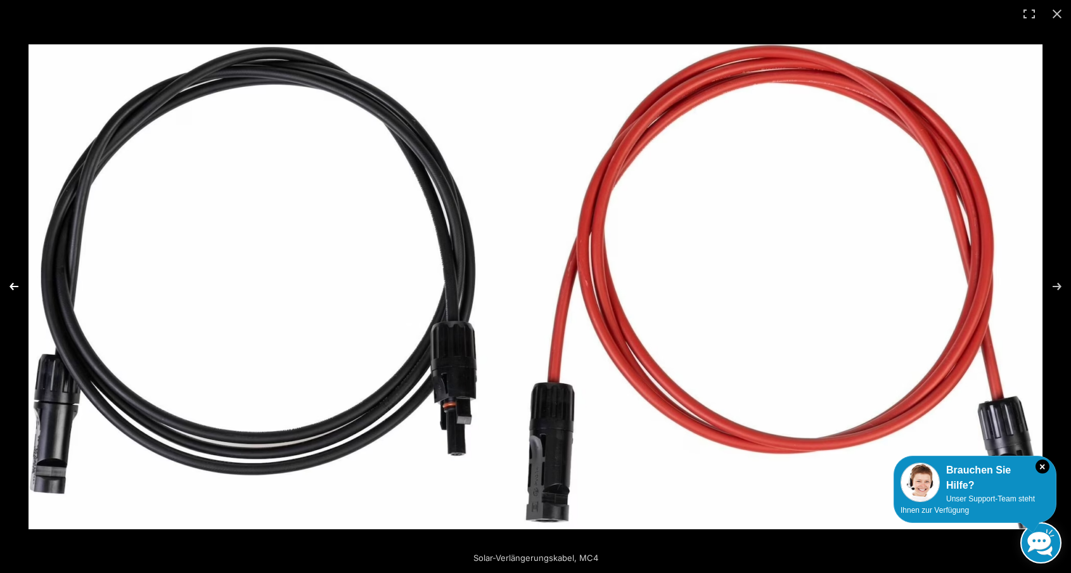
click at [15, 285] on button "Previous (arrow left)" at bounding box center [22, 286] width 44 height 63
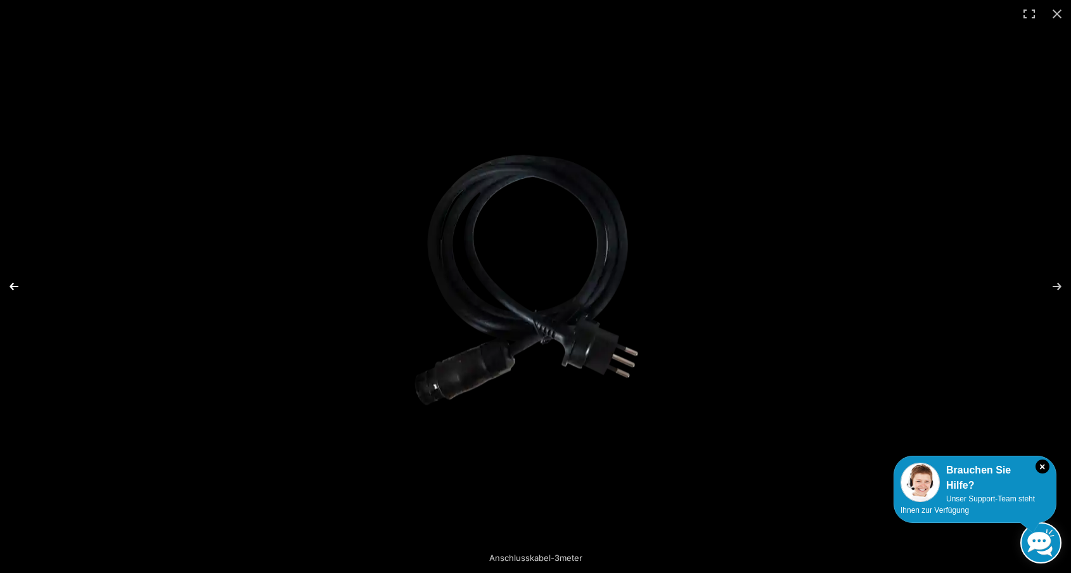
click at [15, 285] on button "Previous (arrow left)" at bounding box center [22, 286] width 44 height 63
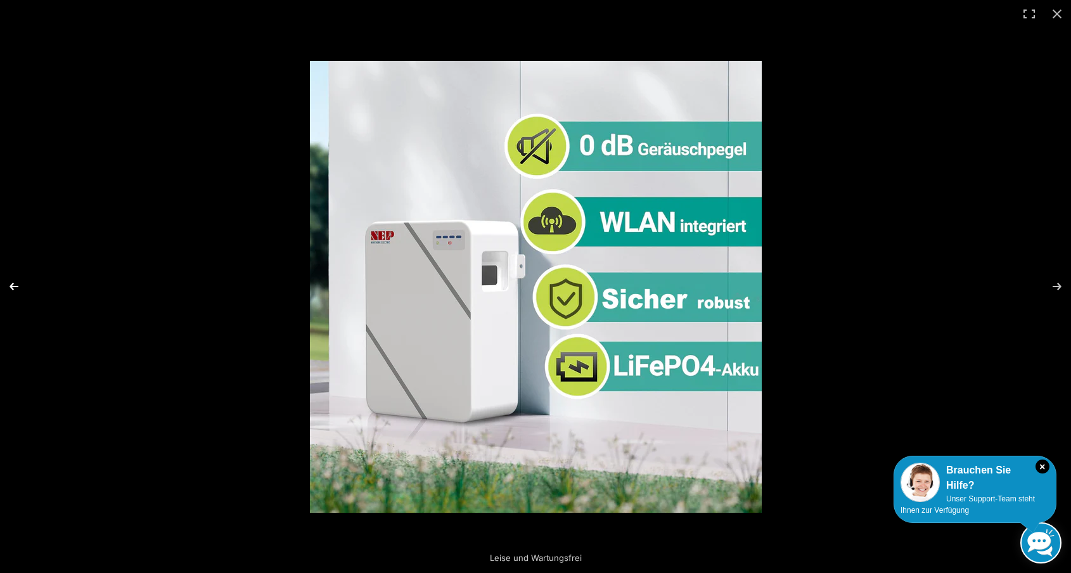
click at [15, 285] on button "Previous (arrow left)" at bounding box center [22, 286] width 44 height 63
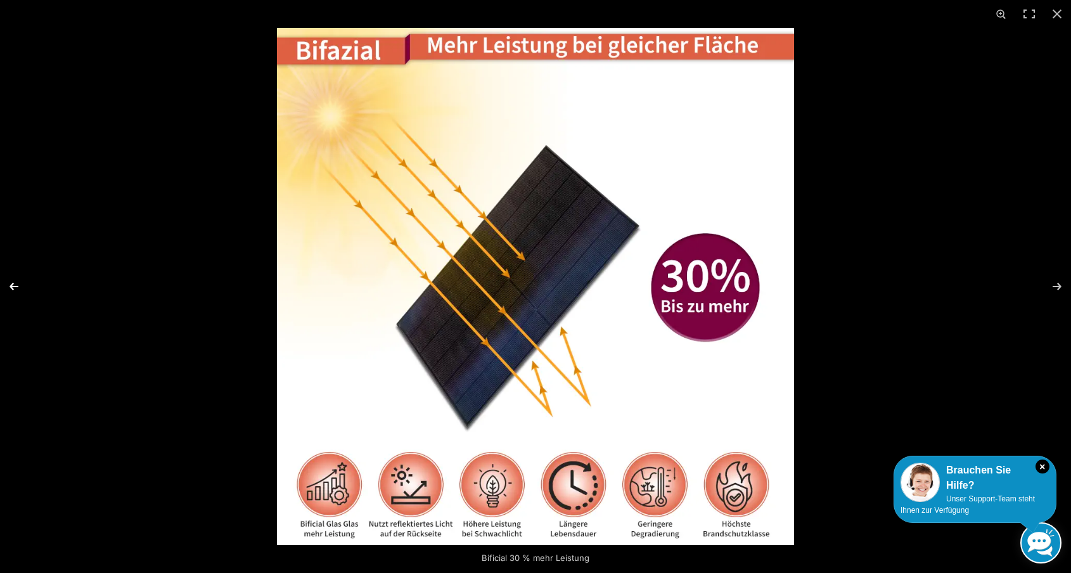
click at [15, 285] on button "Previous (arrow left)" at bounding box center [22, 286] width 44 height 63
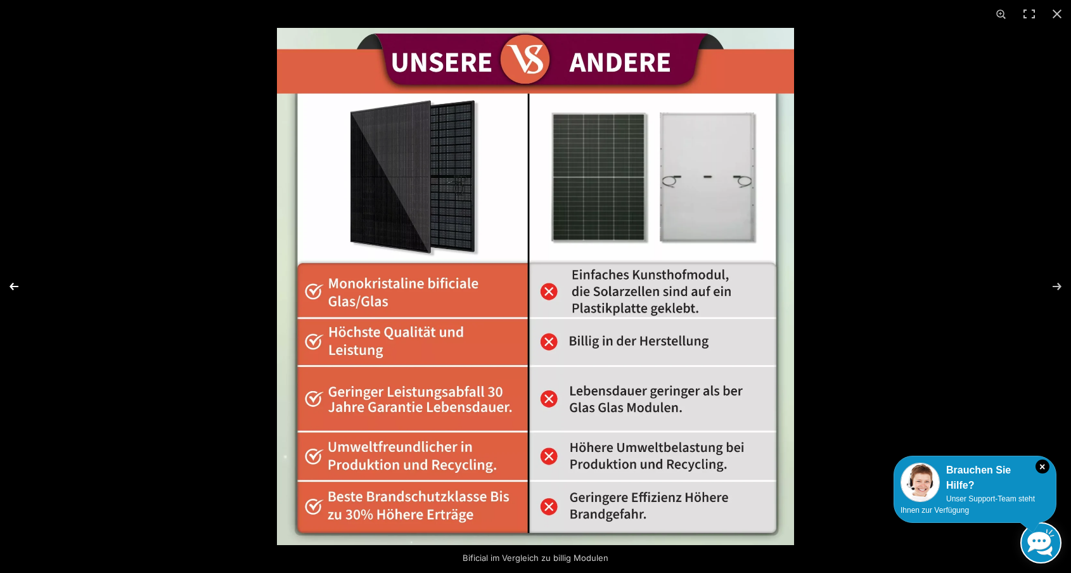
click at [15, 285] on button "Previous (arrow left)" at bounding box center [22, 286] width 44 height 63
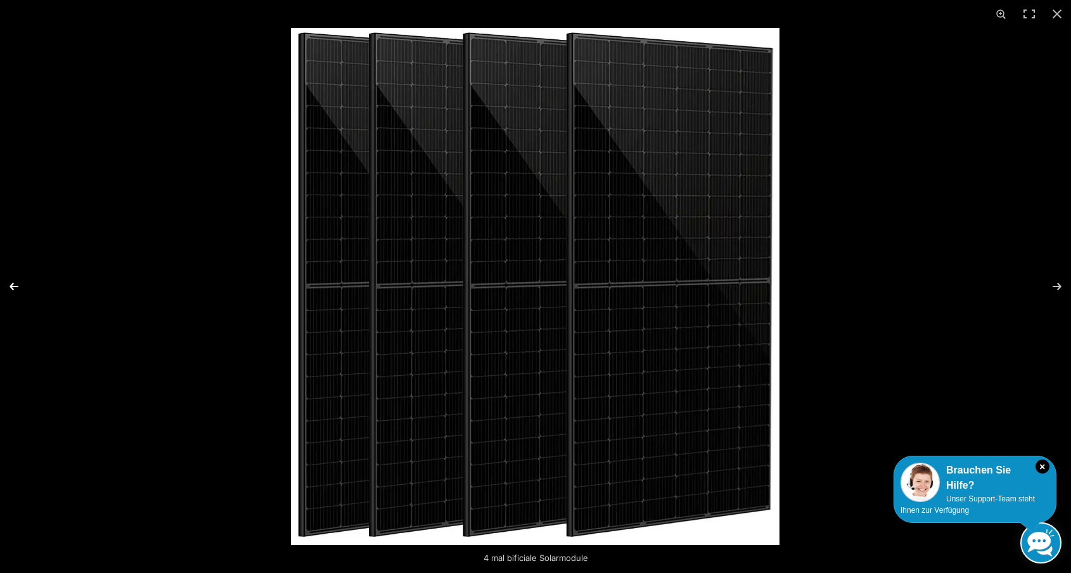
click at [15, 285] on button "Previous (arrow left)" at bounding box center [22, 286] width 44 height 63
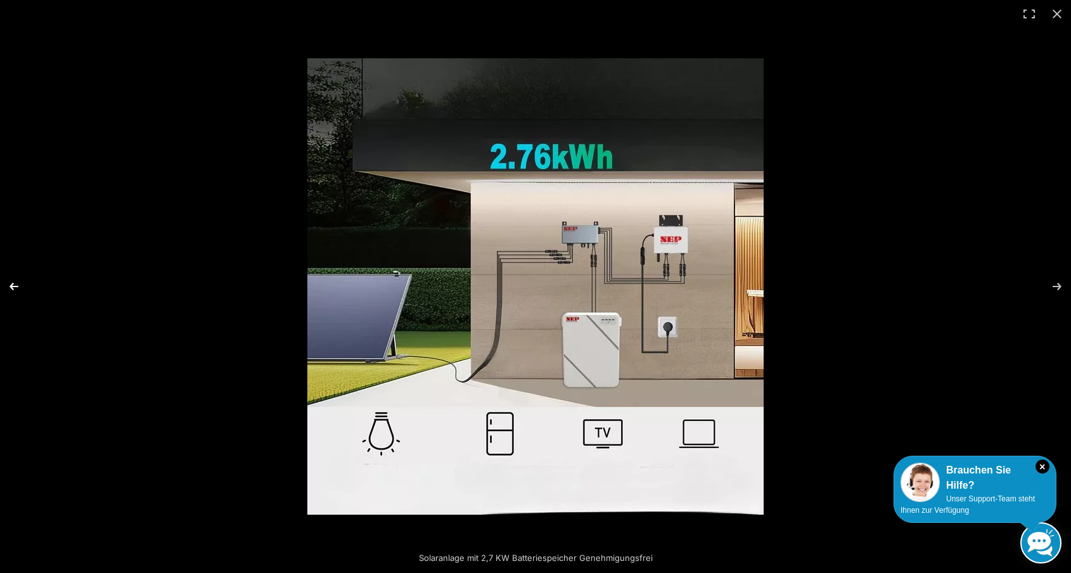
click at [15, 285] on button "Previous (arrow left)" at bounding box center [22, 286] width 44 height 63
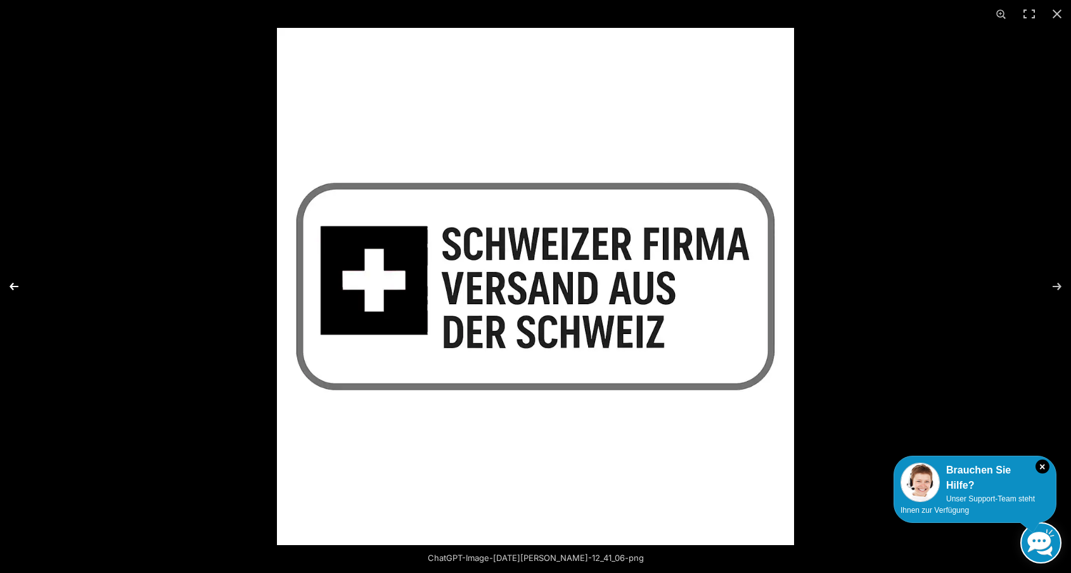
click at [15, 285] on button "Previous (arrow left)" at bounding box center [22, 286] width 44 height 63
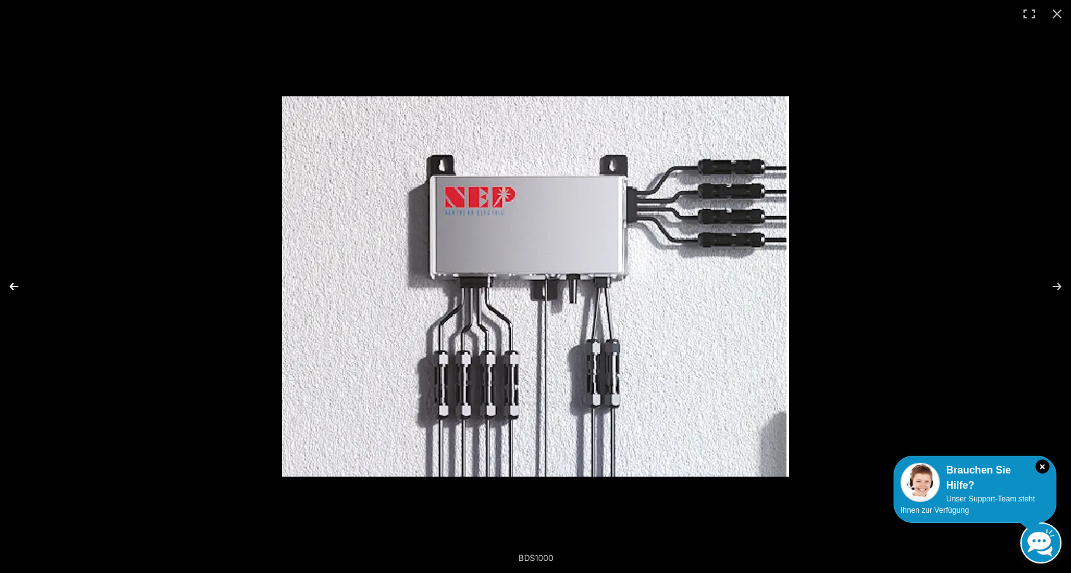
click at [15, 285] on button "Previous (arrow left)" at bounding box center [22, 286] width 44 height 63
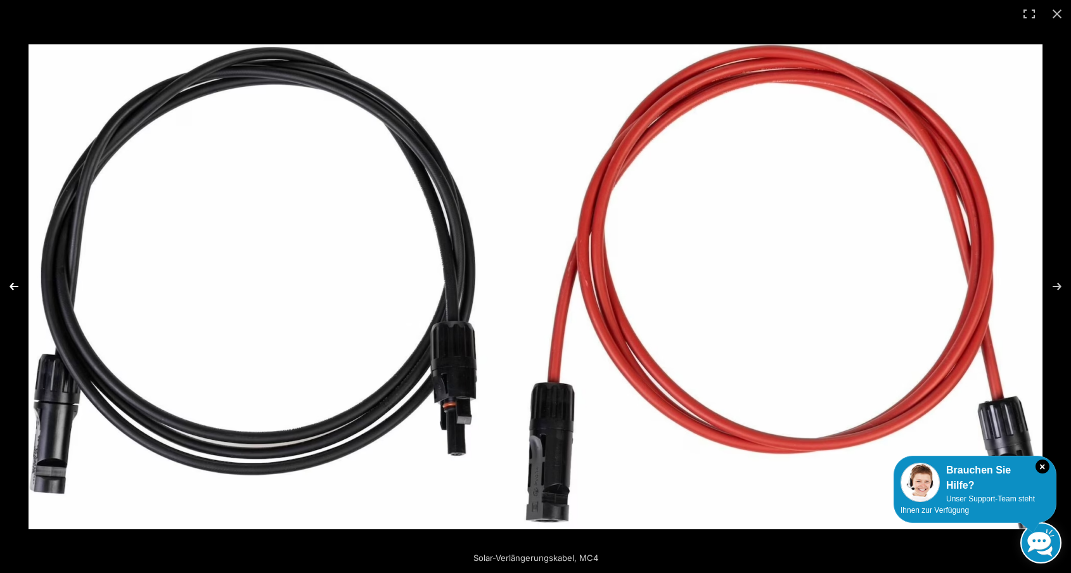
click at [15, 285] on button "Previous (arrow left)" at bounding box center [22, 286] width 44 height 63
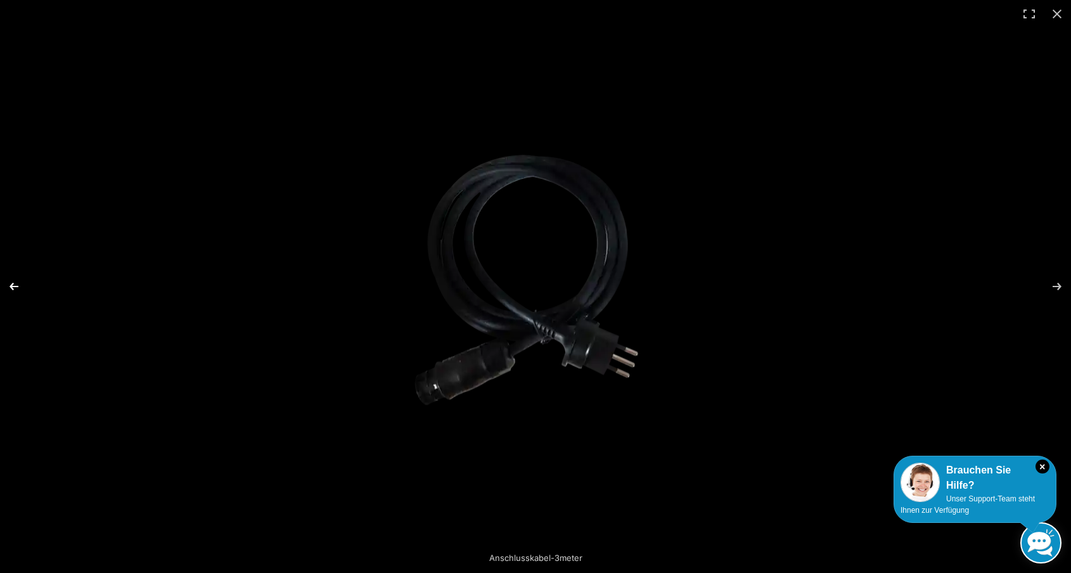
click at [15, 285] on button "Previous (arrow left)" at bounding box center [22, 286] width 44 height 63
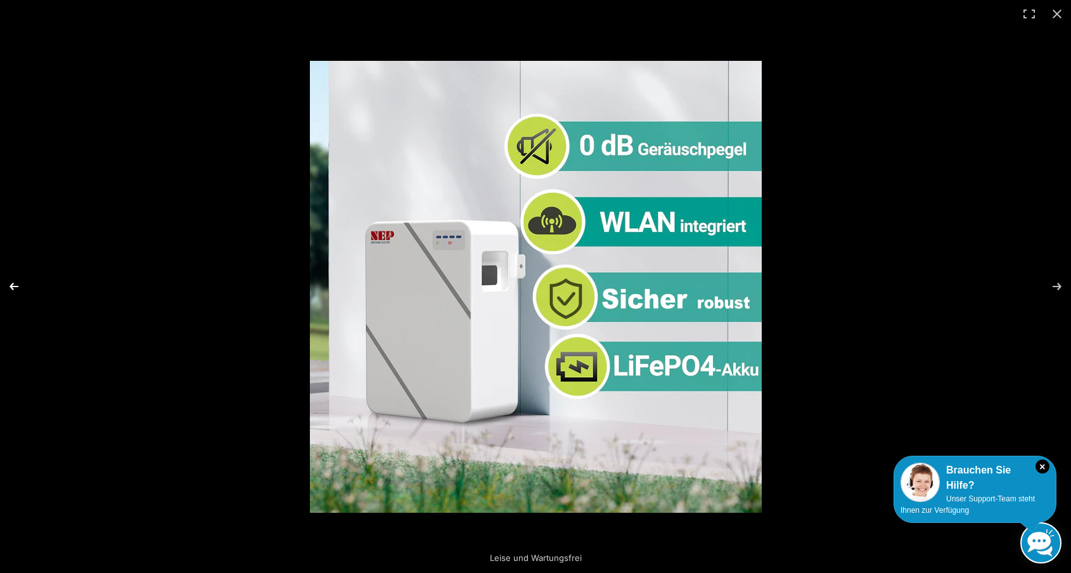
click at [15, 285] on button "Previous (arrow left)" at bounding box center [22, 286] width 44 height 63
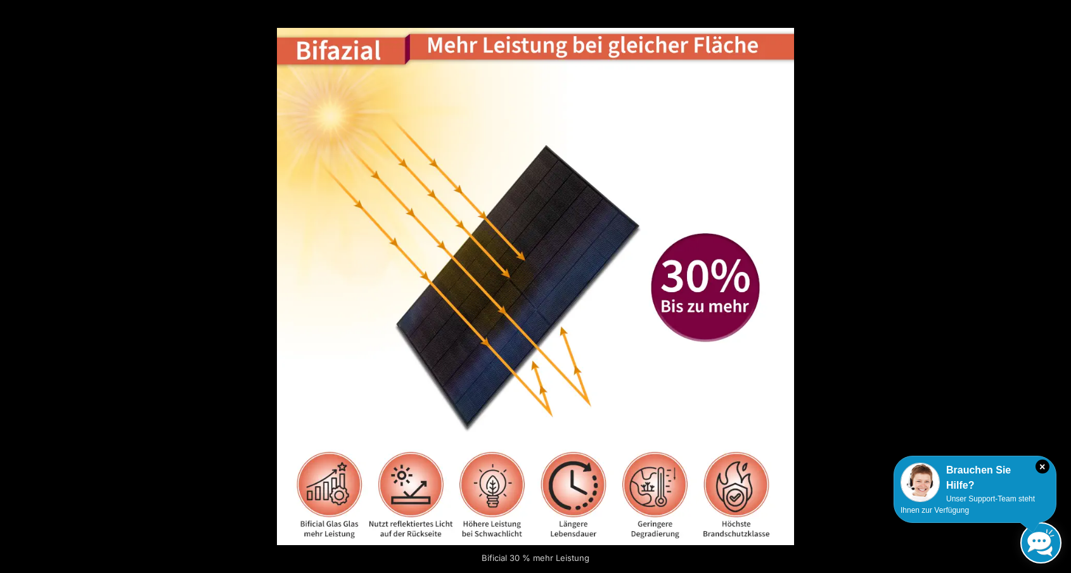
click at [15, 285] on button "Previous (arrow left)" at bounding box center [22, 286] width 44 height 63
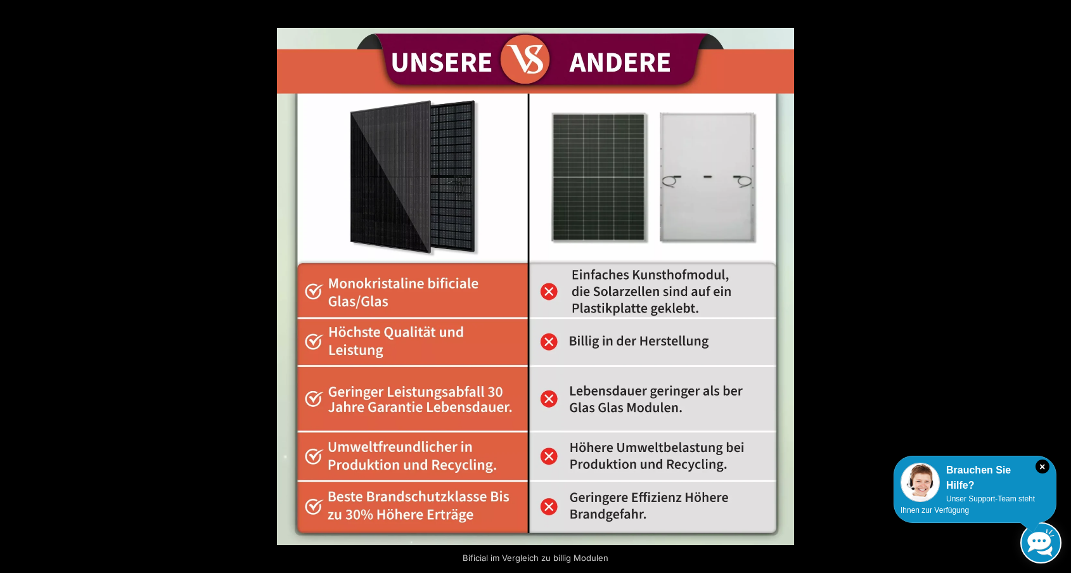
click at [15, 285] on button "Previous (arrow left)" at bounding box center [22, 286] width 44 height 63
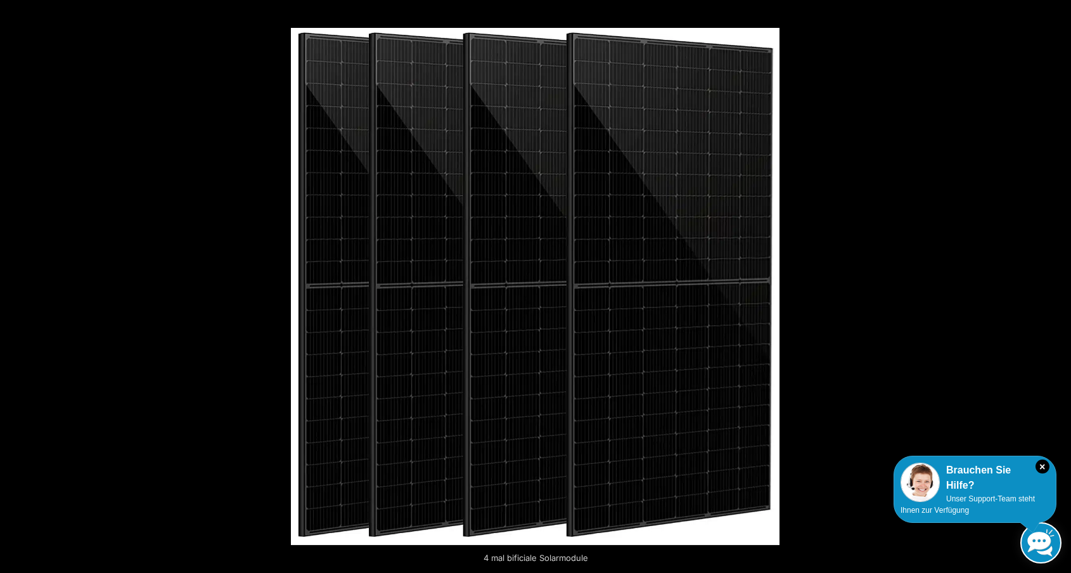
click at [15, 285] on button "Previous (arrow left)" at bounding box center [22, 286] width 44 height 63
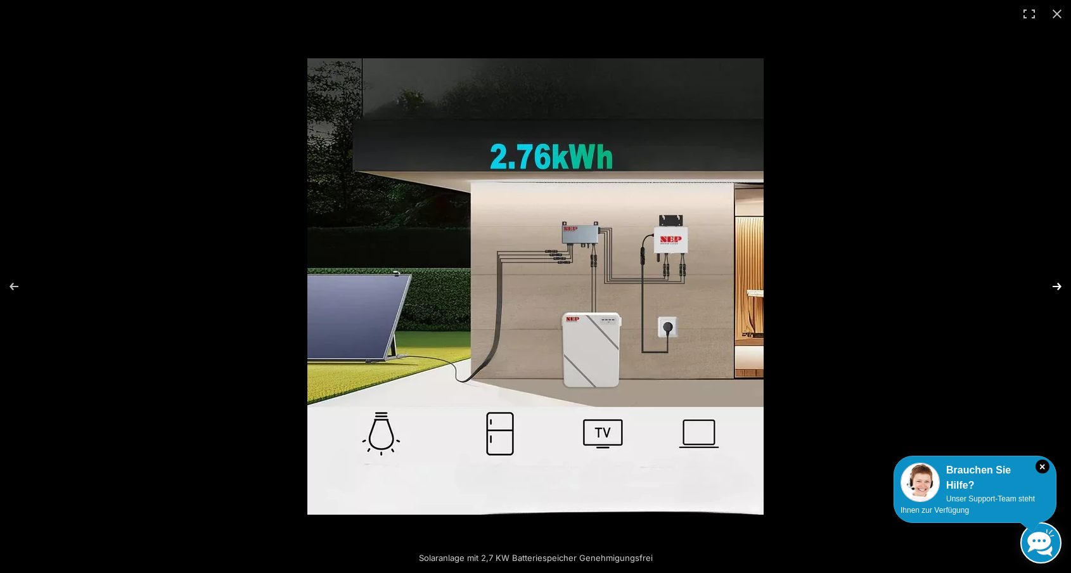
click at [1057, 284] on button "Next (arrow right)" at bounding box center [1048, 286] width 44 height 63
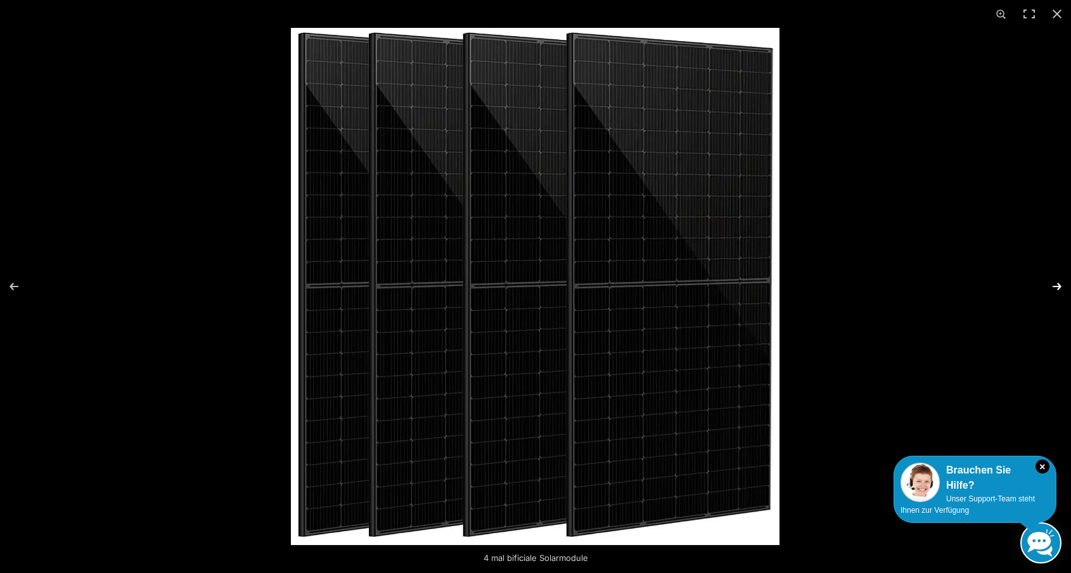
click at [1057, 284] on button "Next (arrow right)" at bounding box center [1048, 286] width 44 height 63
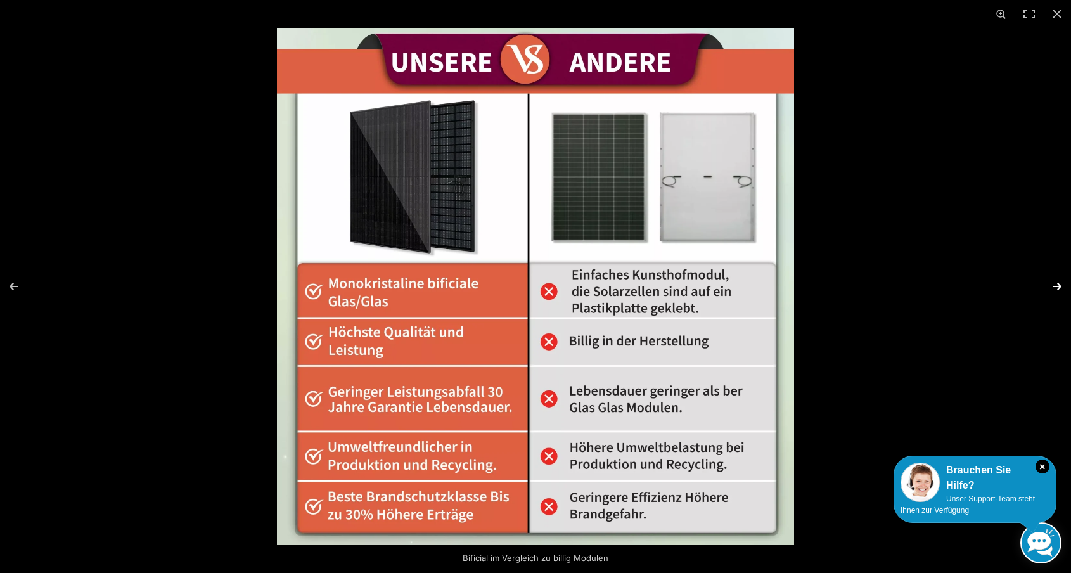
click at [1056, 283] on button "Next (arrow right)" at bounding box center [1048, 286] width 44 height 63
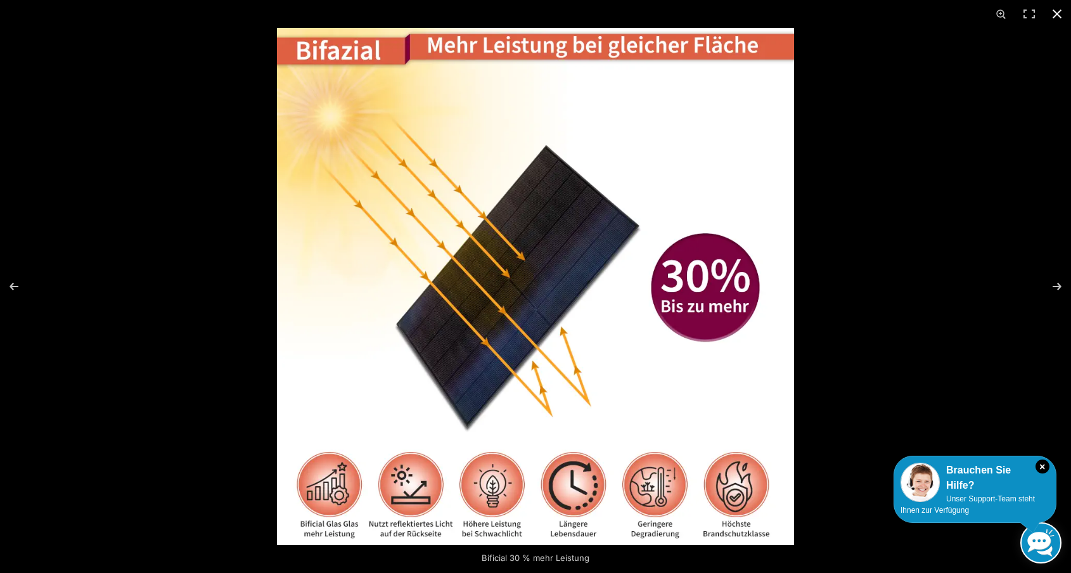
click at [1059, 10] on button "Close (Esc)" at bounding box center [1057, 14] width 28 height 28
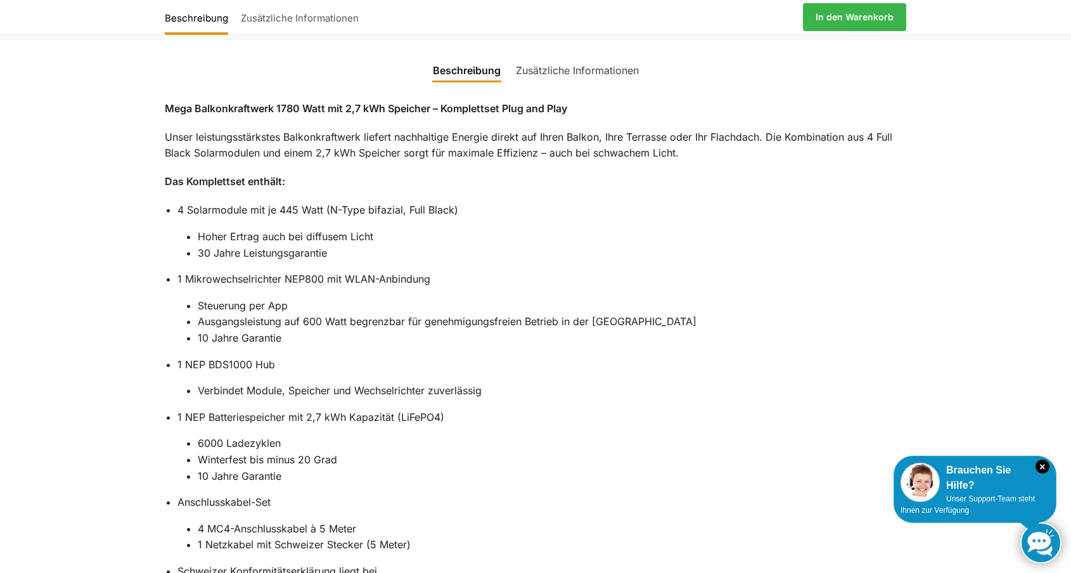
scroll to position [1166, 0]
click at [608, 494] on li "Anschlusskabel-Set 4 MC4-Anschlusskabel à 5 Meter 1 Netzkabel mit Schweizer Ste…" at bounding box center [541, 523] width 729 height 59
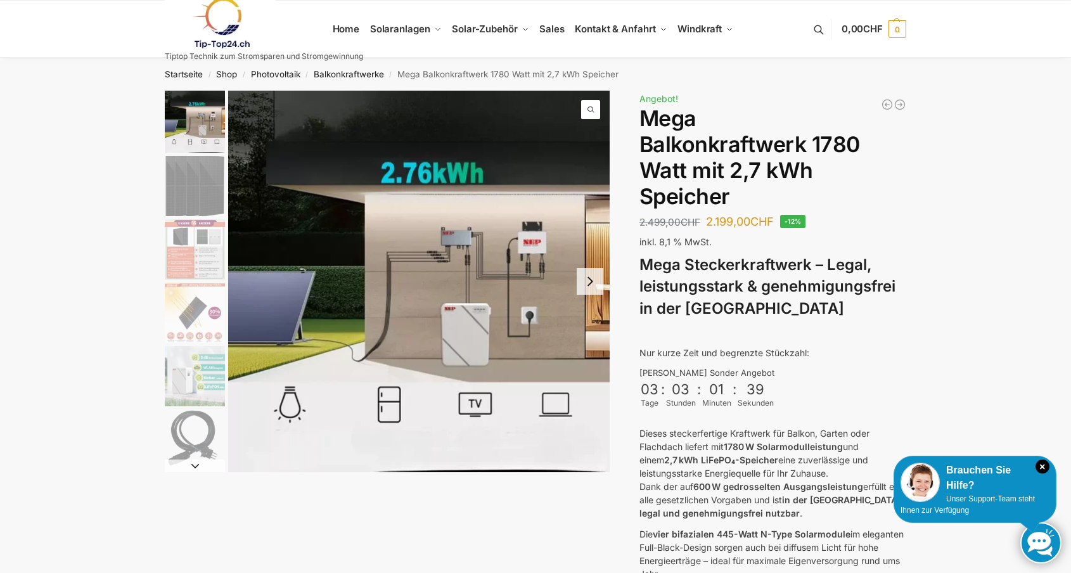
scroll to position [0, 0]
click at [585, 275] on button "Next slide" at bounding box center [589, 281] width 27 height 27
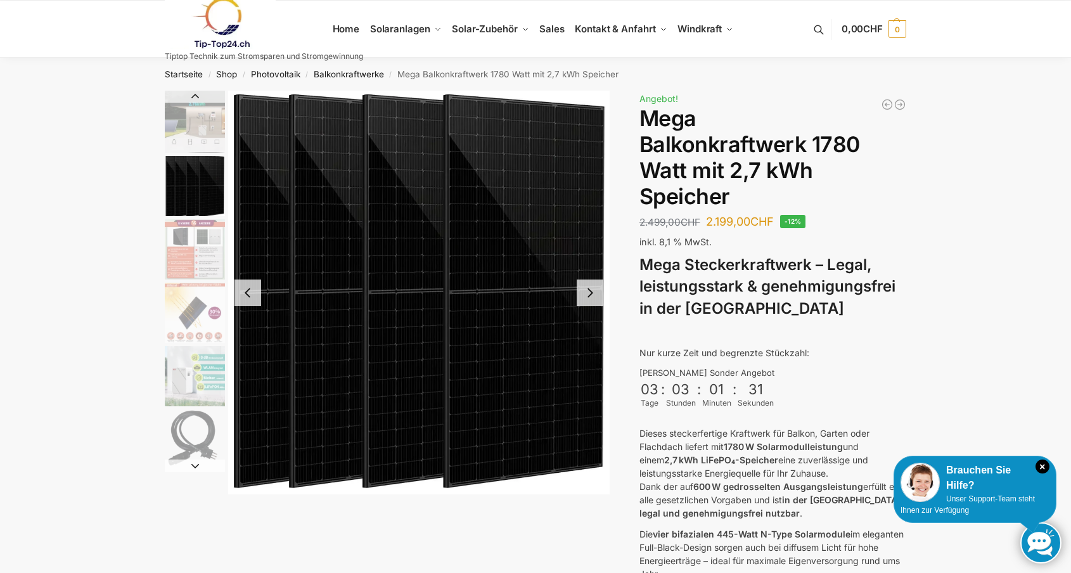
click at [585, 275] on img "2 / 9" at bounding box center [418, 293] width 381 height 404
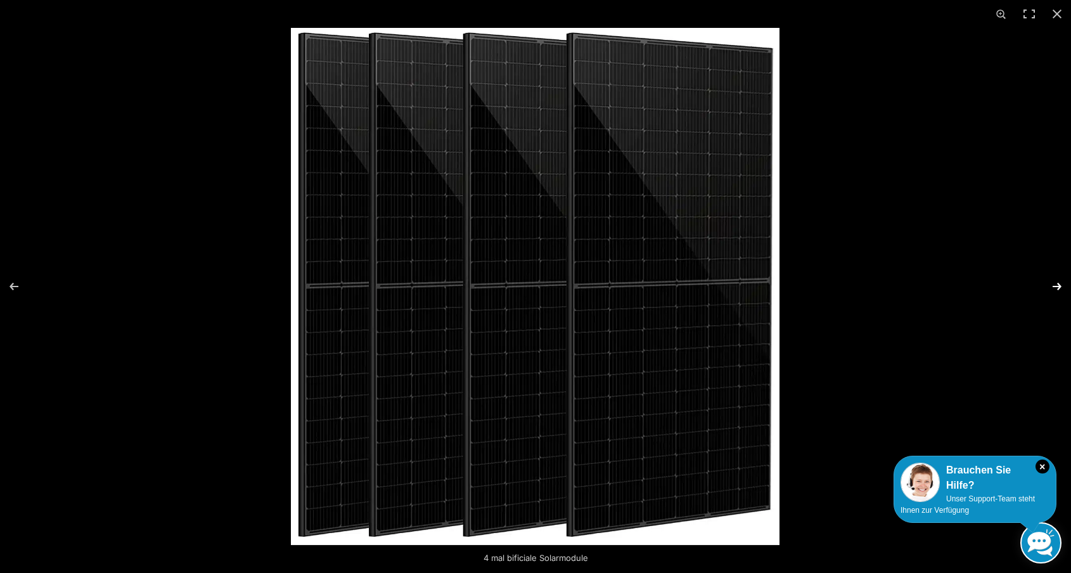
click at [1061, 288] on button "Next (arrow right)" at bounding box center [1048, 286] width 44 height 63
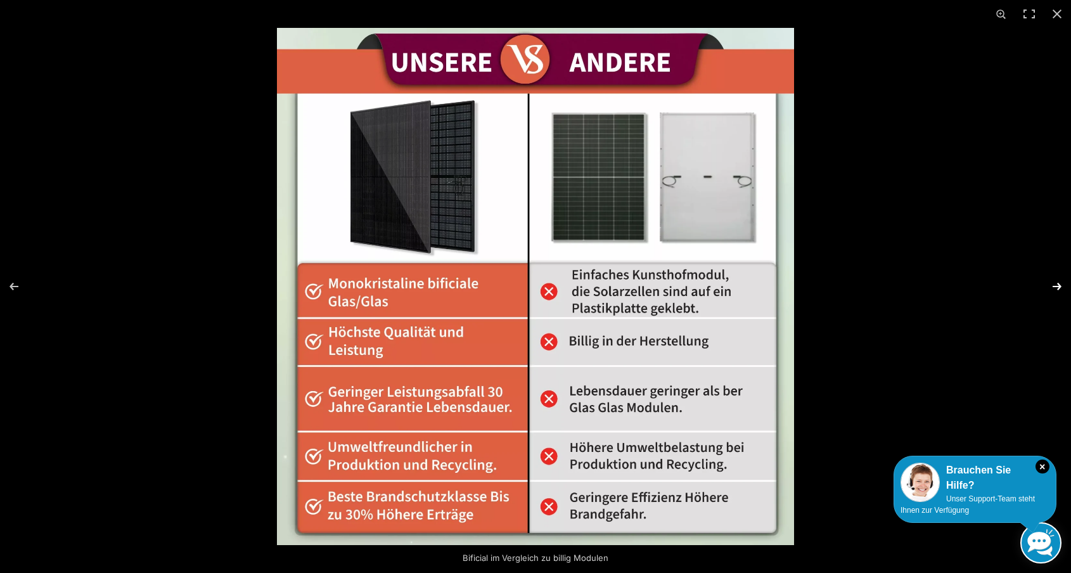
click at [1060, 288] on button "Next (arrow right)" at bounding box center [1048, 286] width 44 height 63
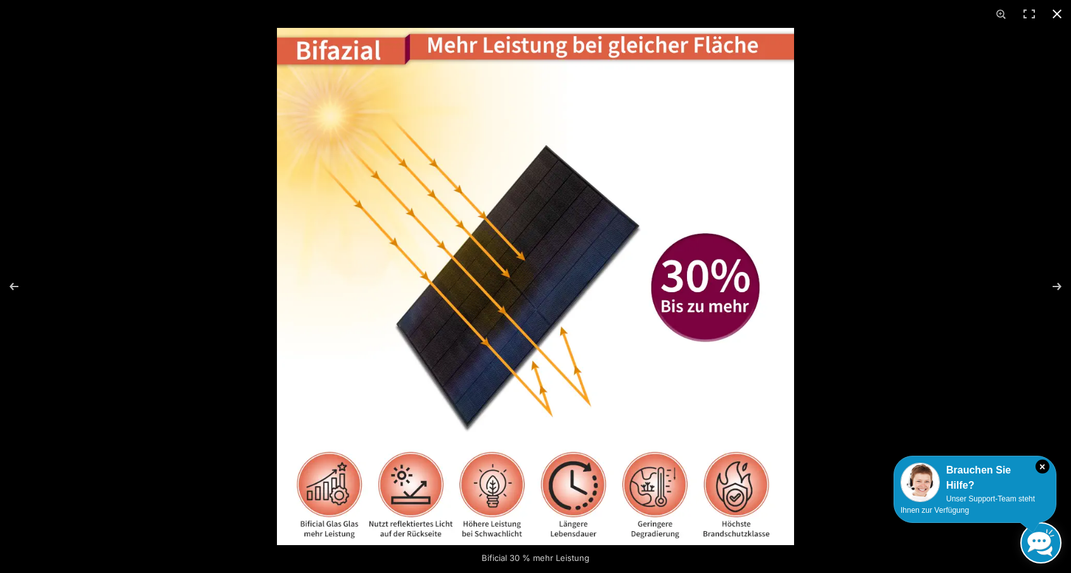
click at [1059, 13] on button "Close (Esc)" at bounding box center [1057, 14] width 28 height 28
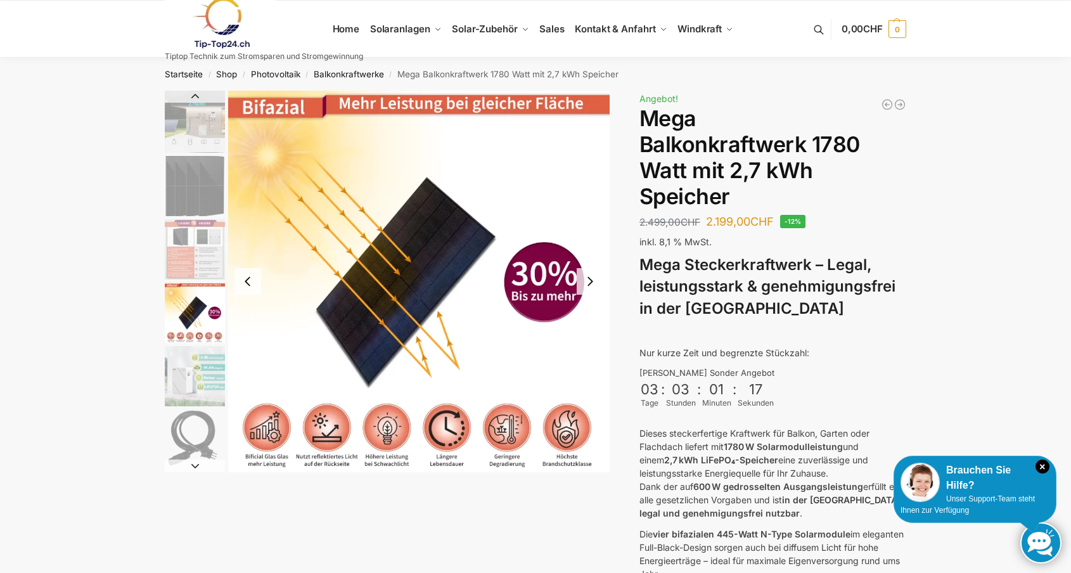
click at [249, 277] on button "Previous slide" at bounding box center [247, 281] width 27 height 27
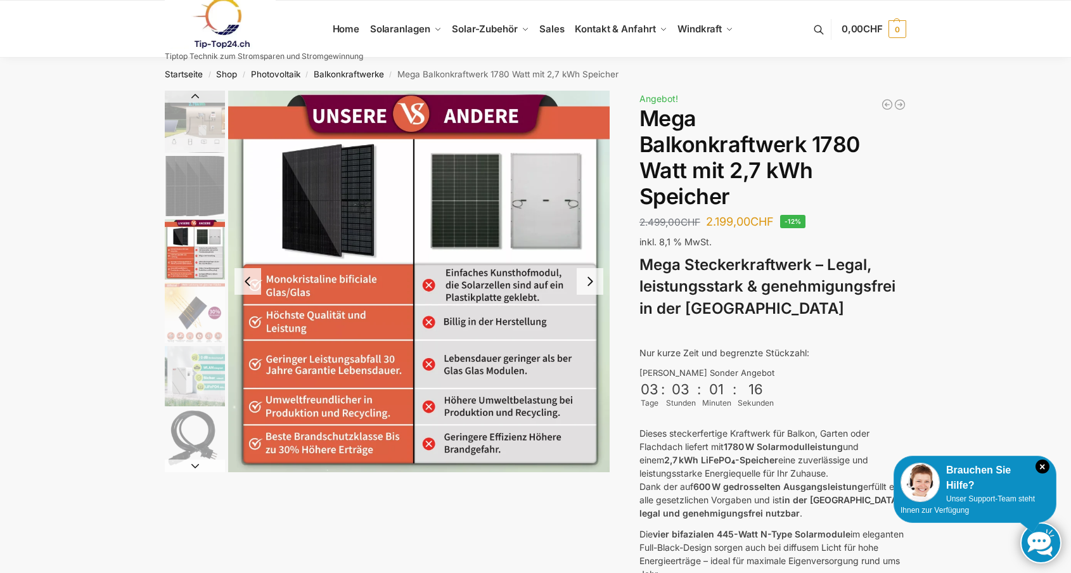
click at [249, 277] on button "Previous slide" at bounding box center [247, 281] width 27 height 27
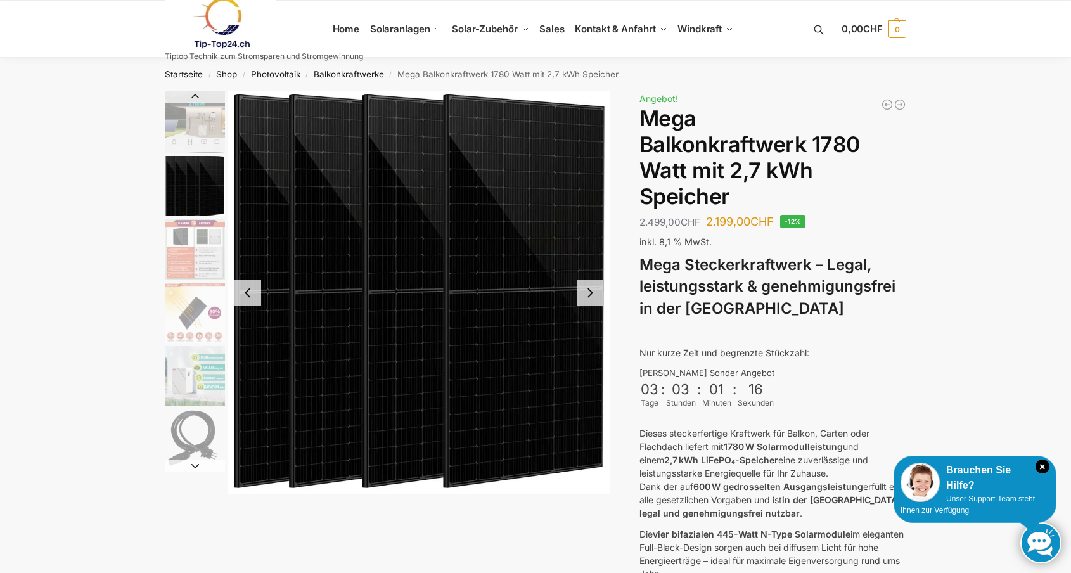
click at [249, 277] on div at bounding box center [418, 293] width 381 height 404
click at [248, 285] on button "Previous slide" at bounding box center [247, 292] width 27 height 27
